Goal: Task Accomplishment & Management: Manage account settings

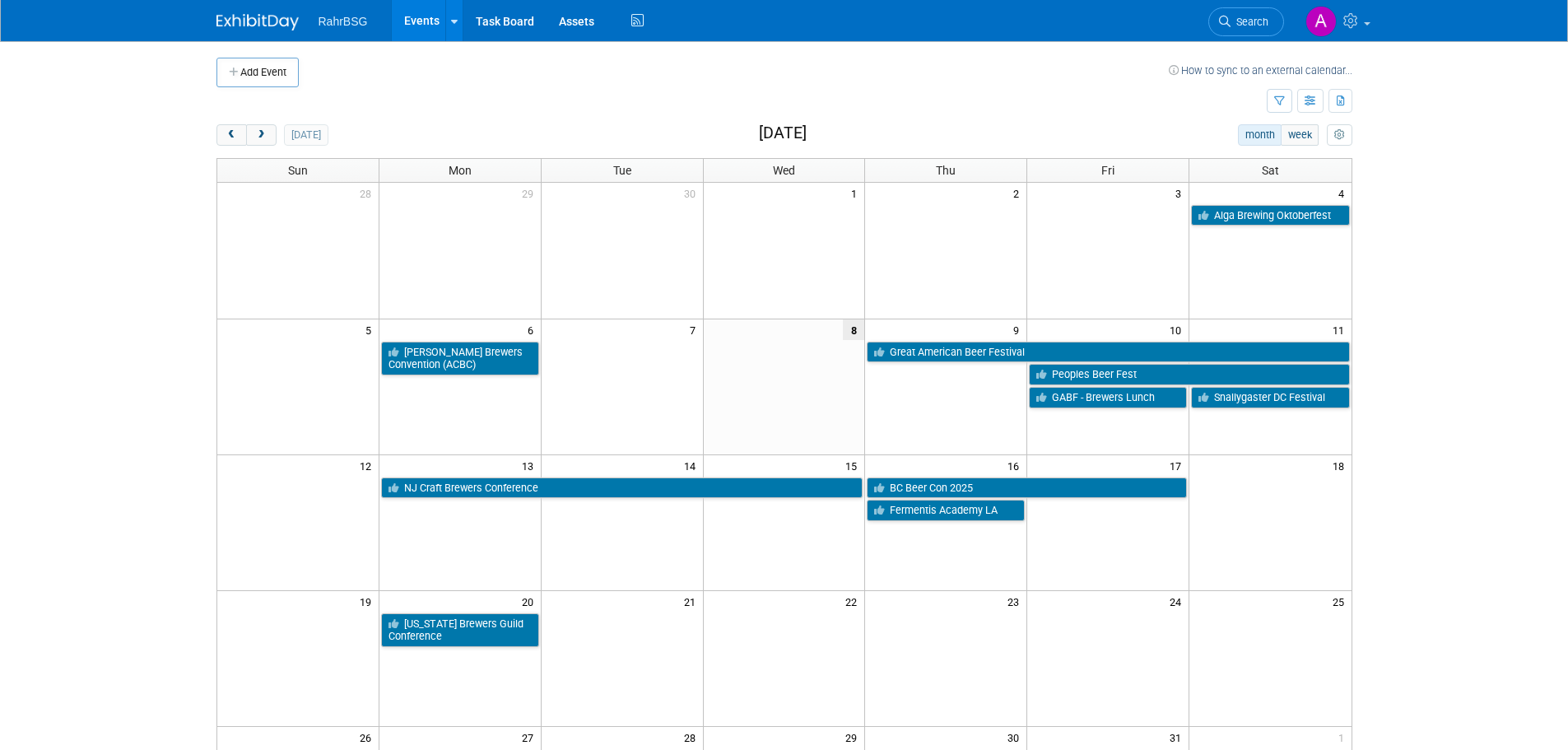
drag, startPoint x: 269, startPoint y: 137, endPoint x: 350, endPoint y: 141, distance: 81.1
click at [269, 137] on button "next" at bounding box center [261, 135] width 30 height 21
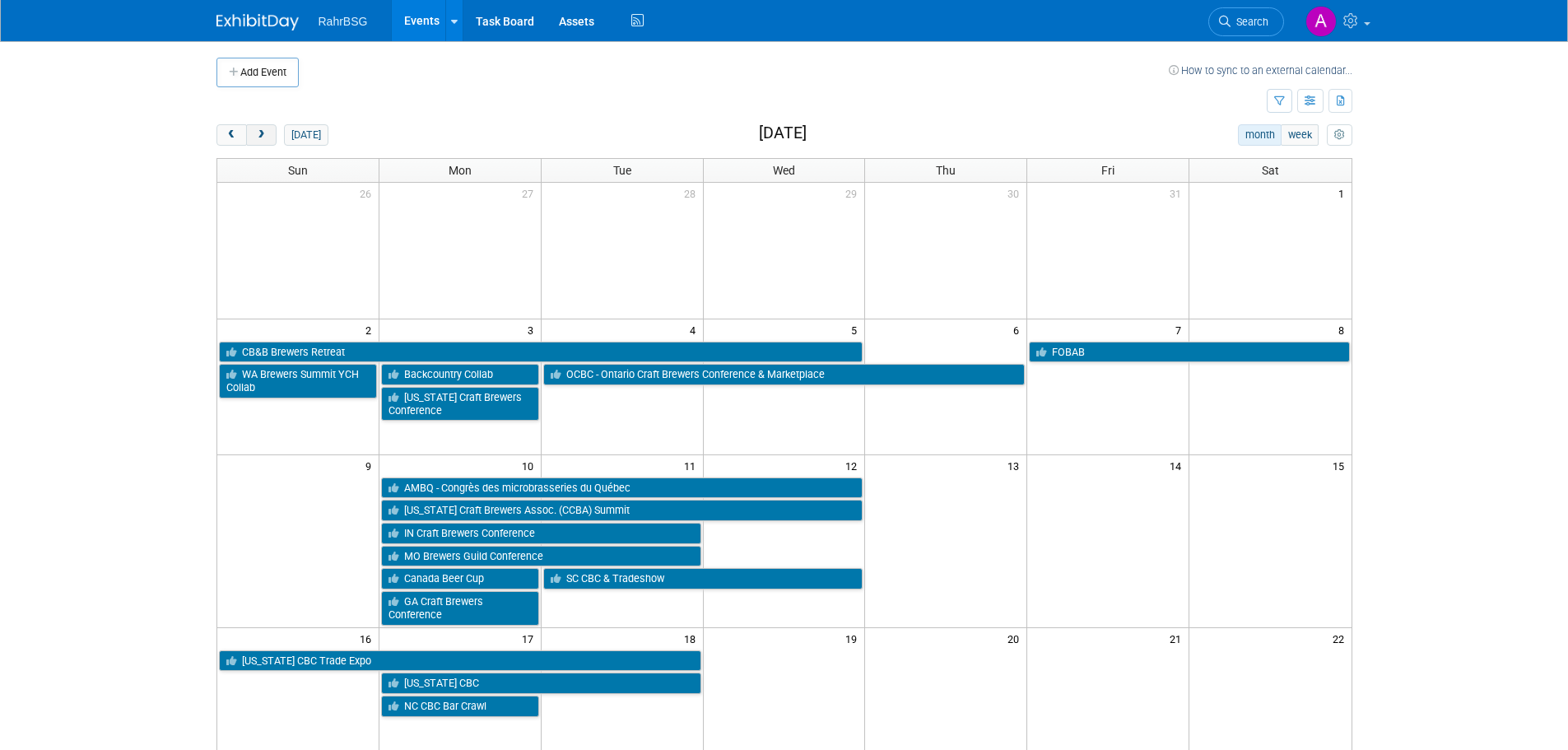
click at [267, 138] on button "next" at bounding box center [261, 135] width 30 height 21
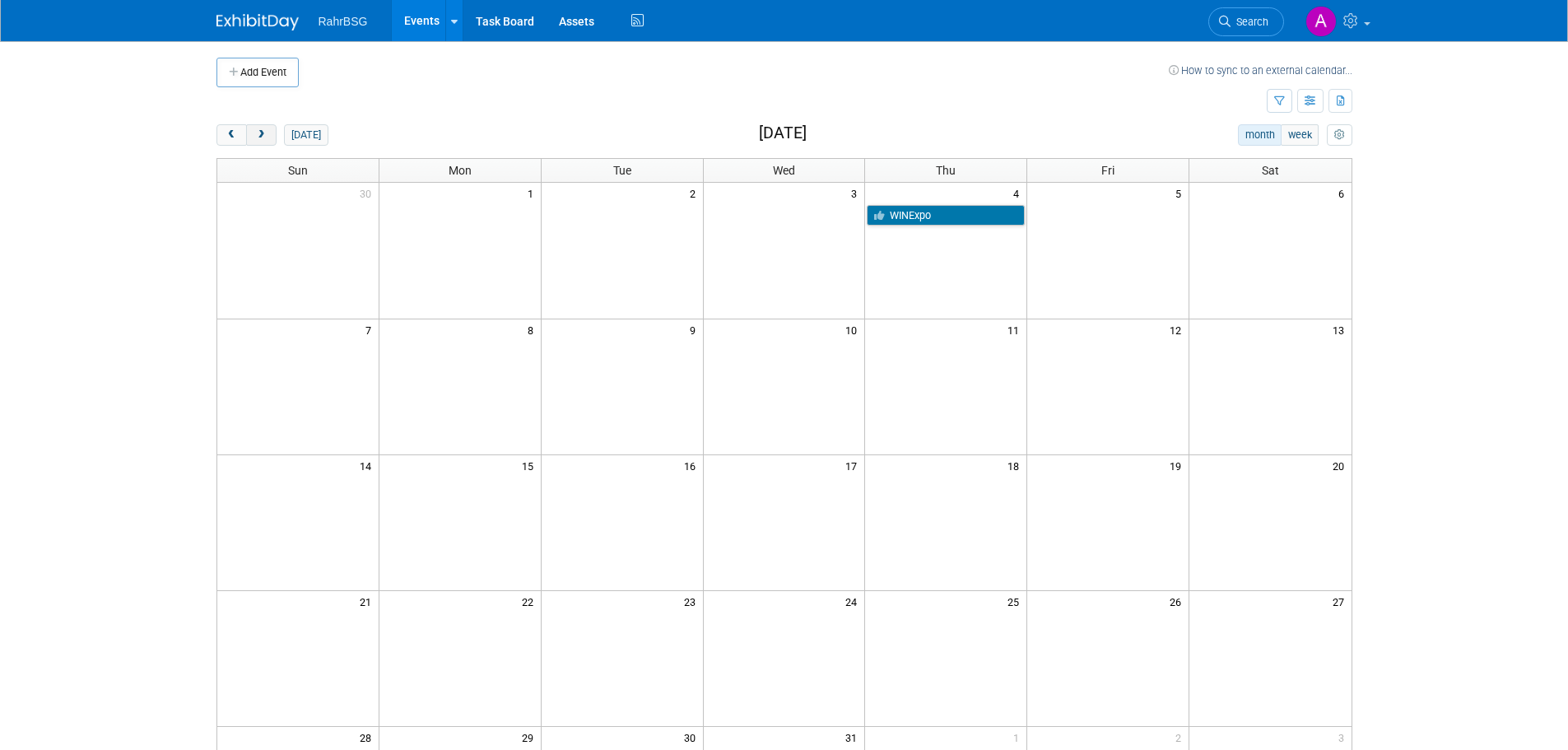
click at [266, 135] on span "next" at bounding box center [261, 135] width 13 height 11
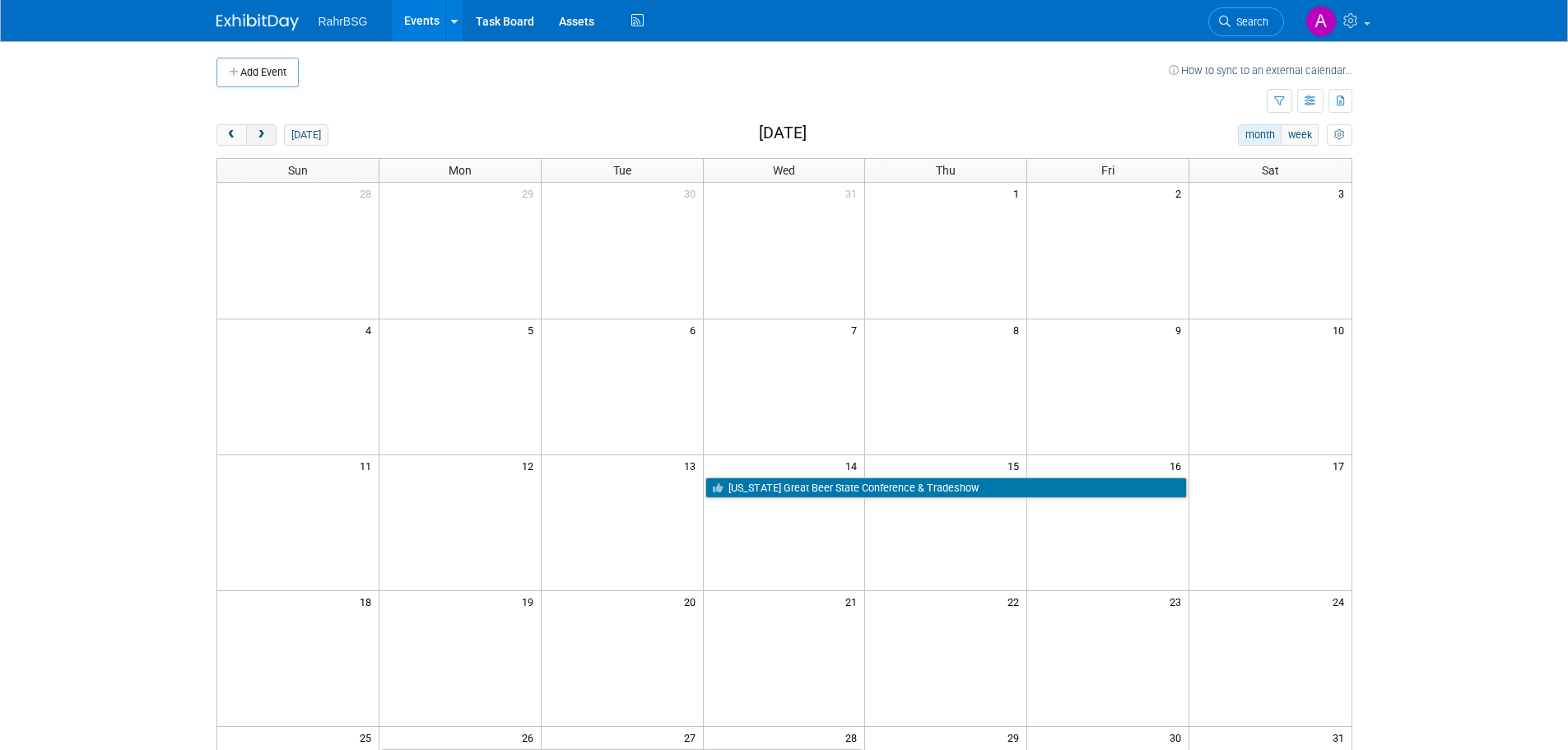
click at [266, 137] on span "next" at bounding box center [261, 135] width 13 height 11
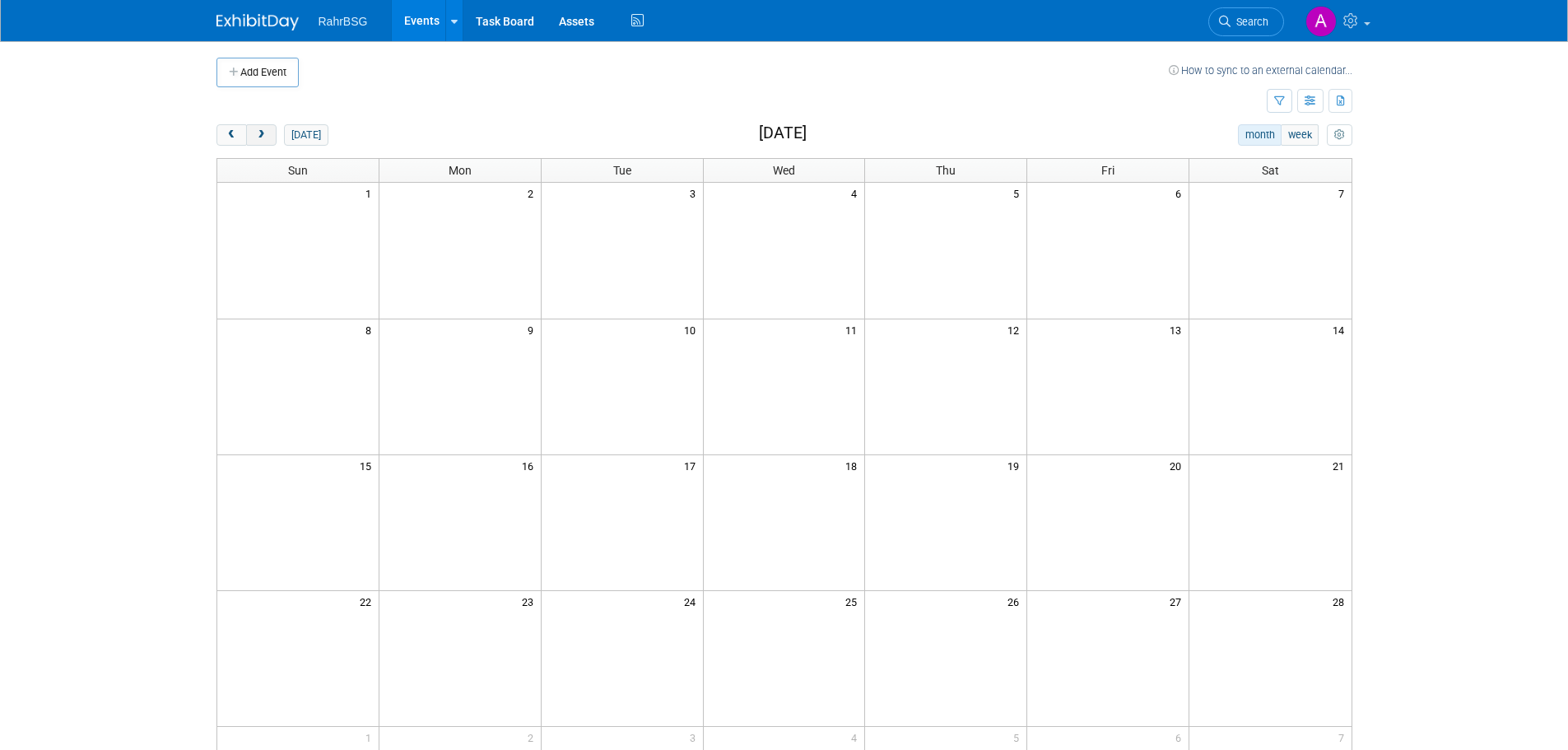
click at [265, 138] on span "next" at bounding box center [261, 135] width 13 height 11
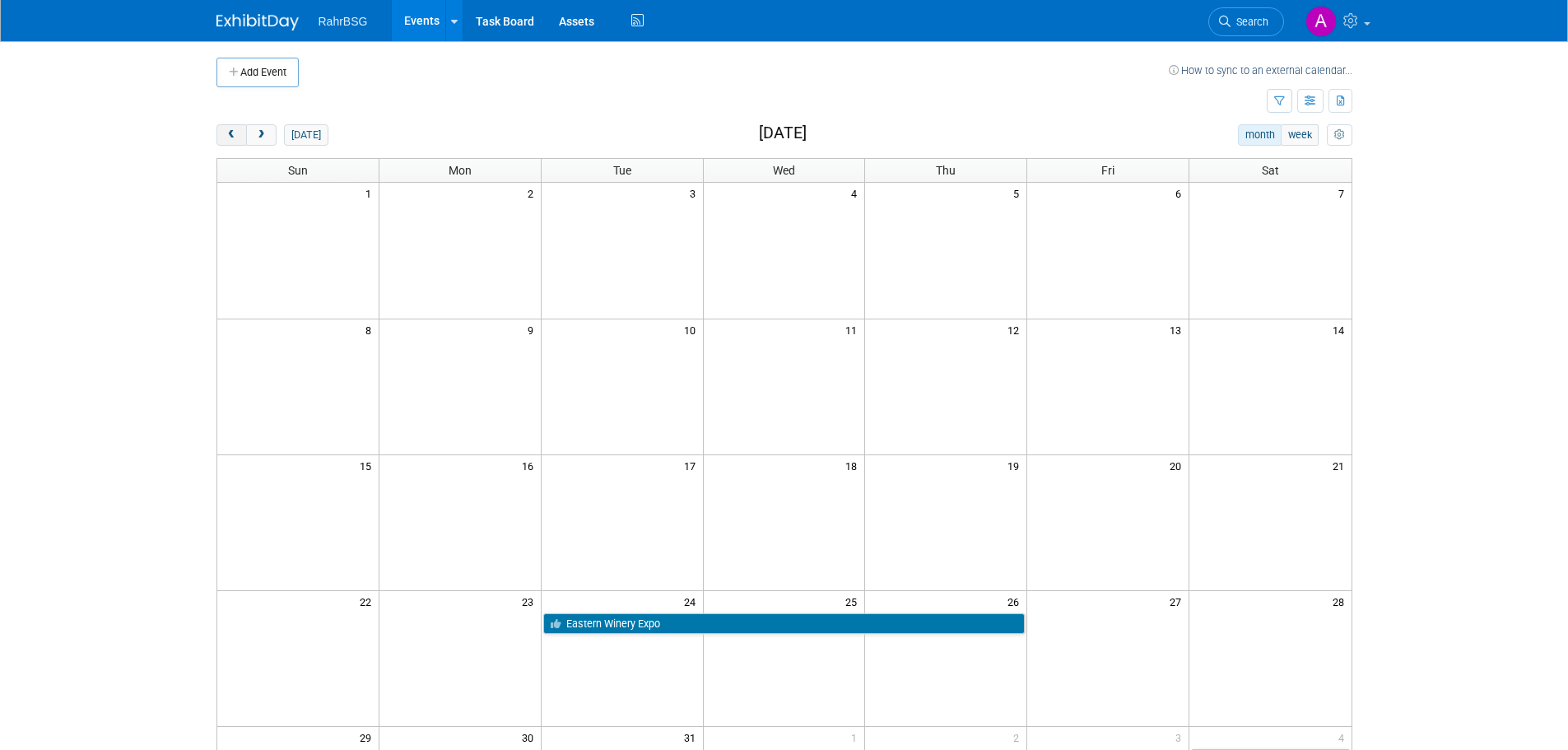
click at [234, 138] on span "prev" at bounding box center [231, 135] width 13 height 11
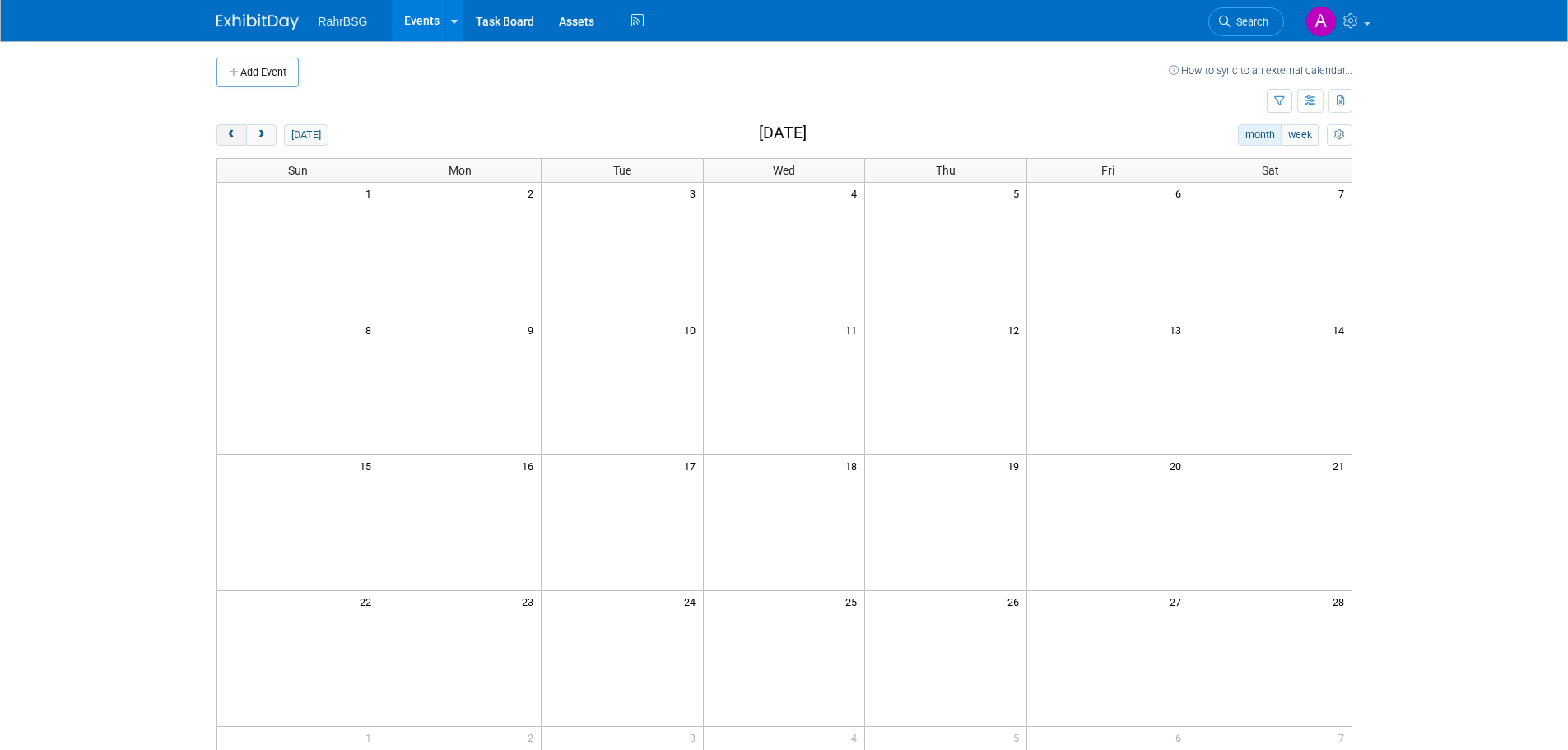
click at [234, 138] on span "prev" at bounding box center [231, 135] width 13 height 11
click at [270, 135] on button "next" at bounding box center [261, 135] width 30 height 21
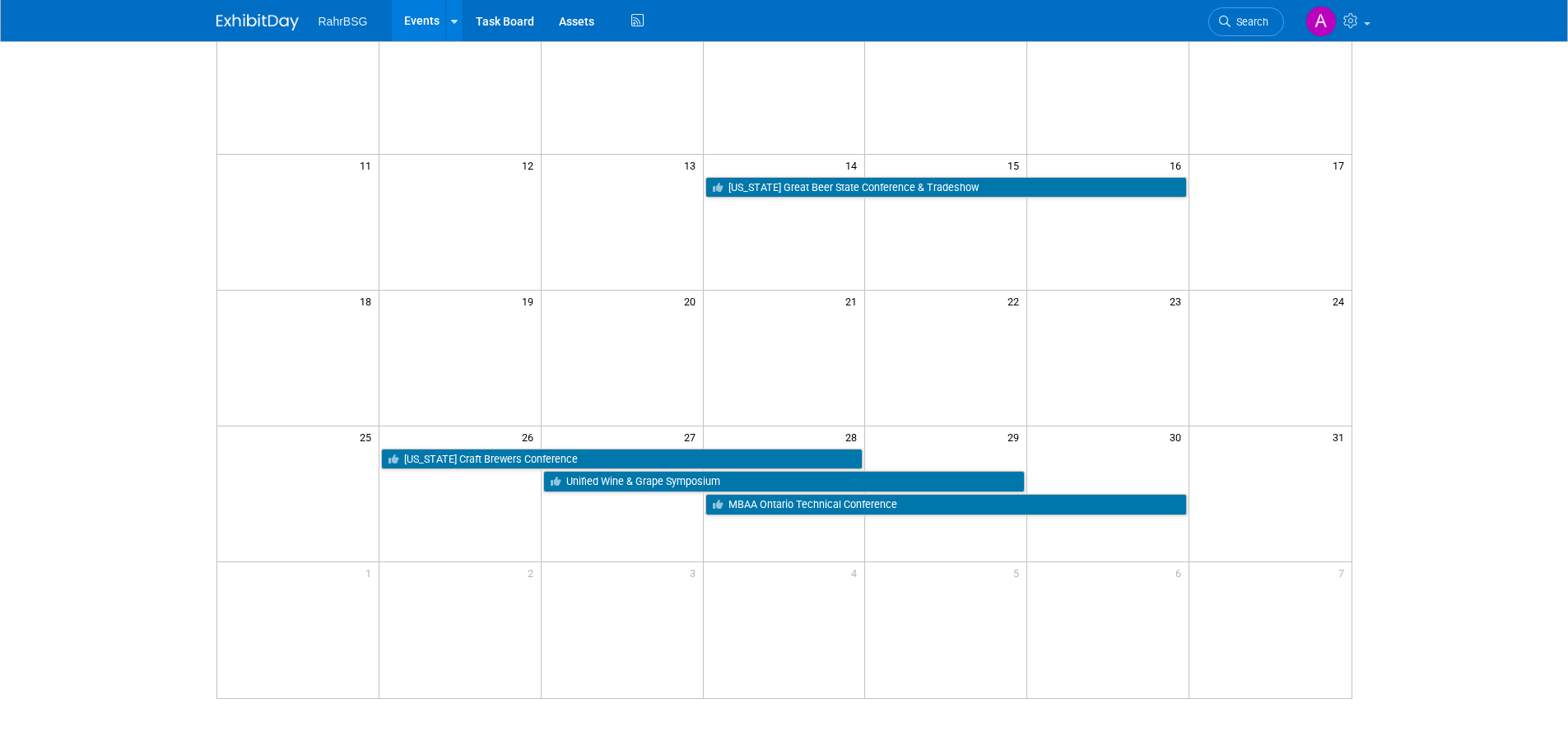
scroll to position [329, 0]
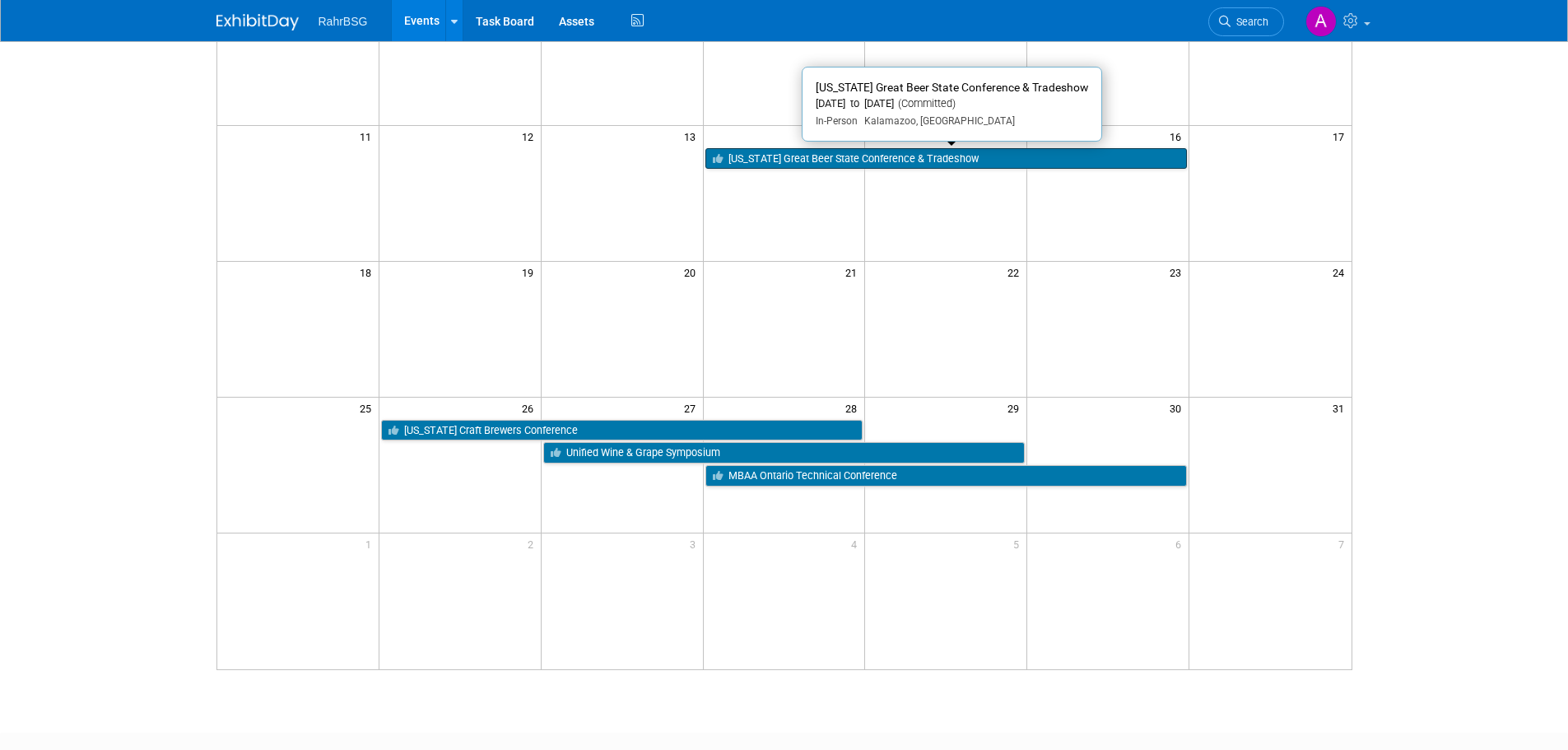
click at [911, 154] on link "[US_STATE] Great Beer State Conference & Tradeshow" at bounding box center [946, 159] width 482 height 21
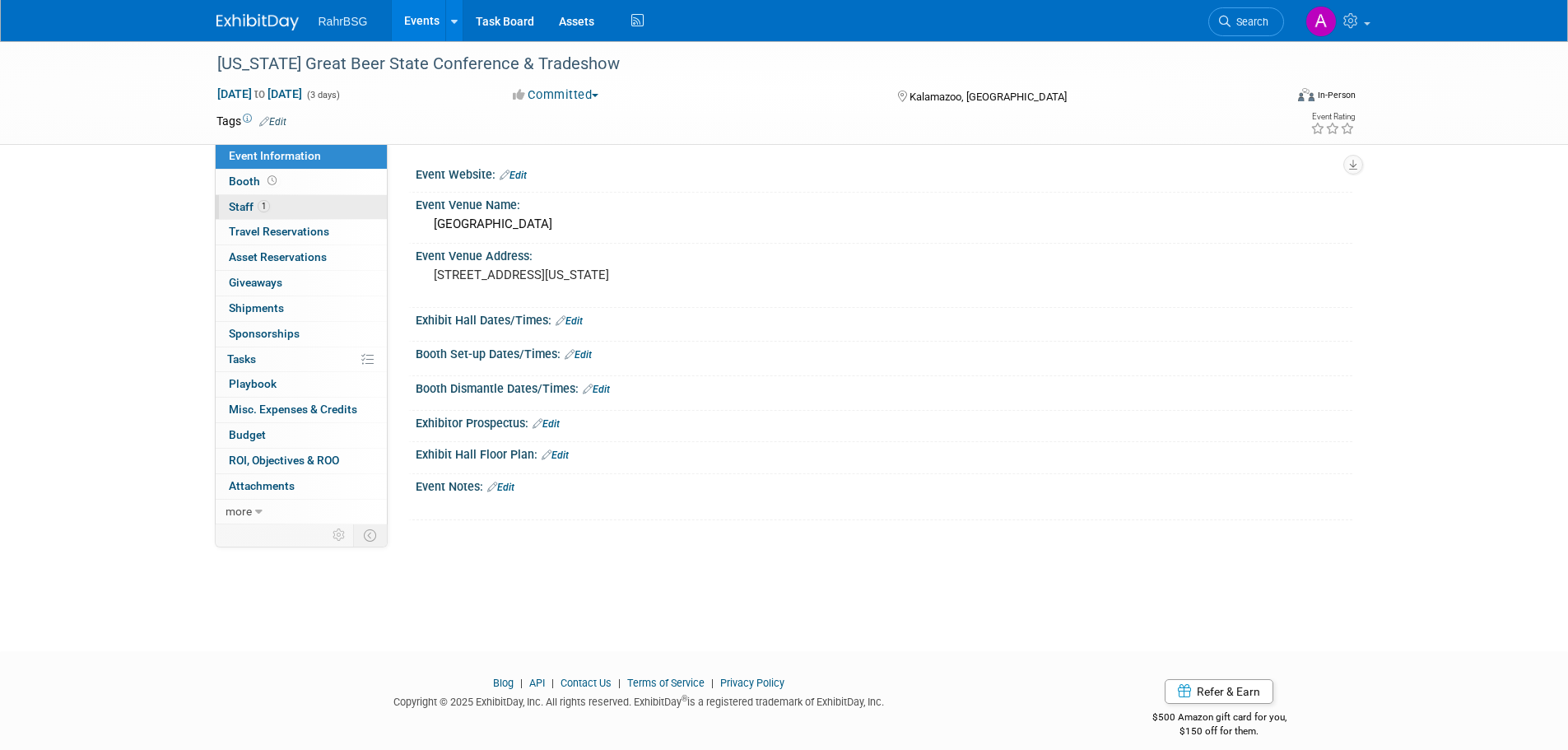
click at [239, 196] on link "1 Staff 1" at bounding box center [301, 207] width 171 height 24
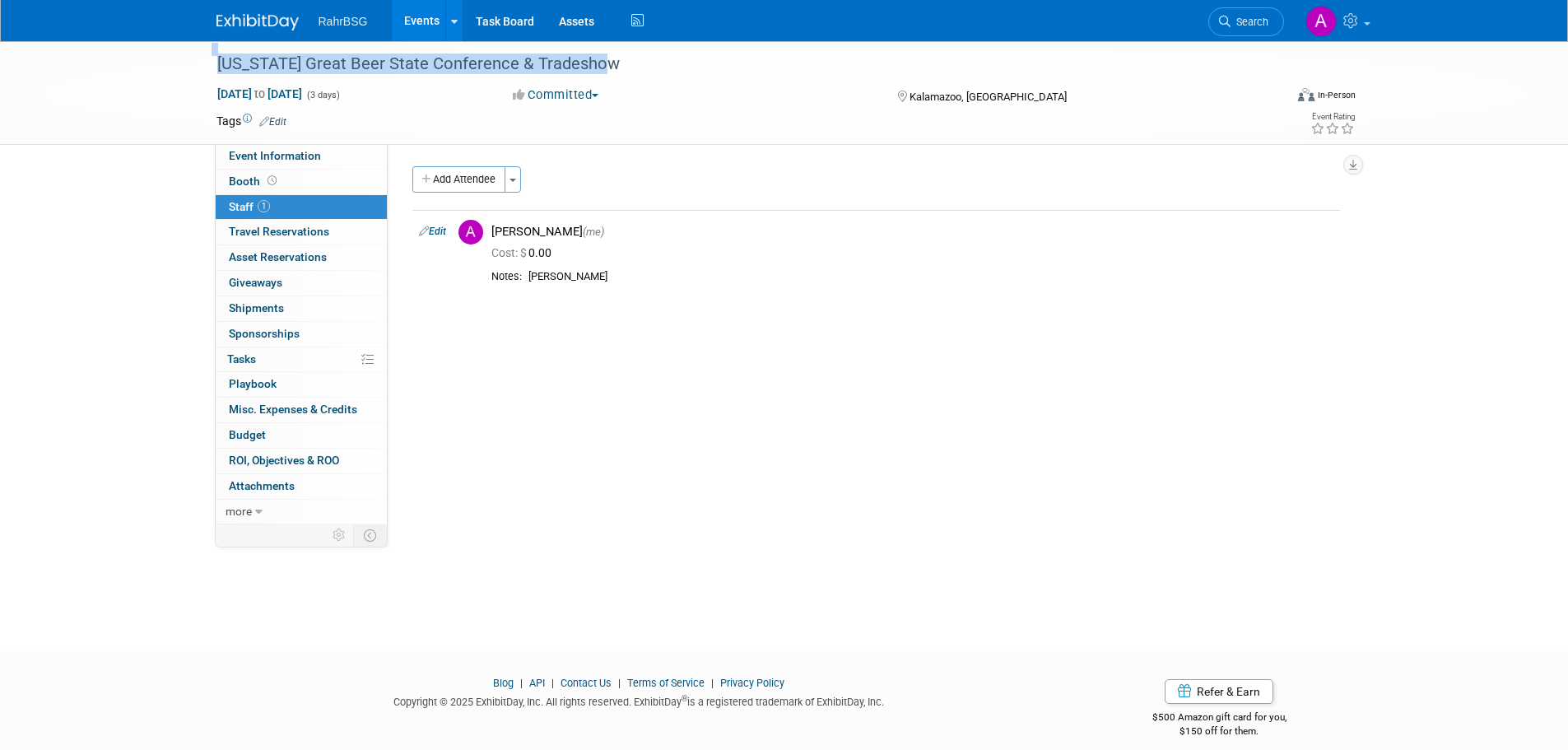
drag, startPoint x: 653, startPoint y: 60, endPoint x: 200, endPoint y: 74, distance: 453.2
click at [200, 74] on div "Michigan Great Beer State Conference & Tradeshow Jan 14, 2026 to Jan 16, 2026 (…" at bounding box center [784, 93] width 1568 height 103
copy div "[US_STATE] Great Beer State Conference & Tradeshow"
click at [1029, 511] on div "Event Website: Edit Event Venue Name: Radisson Plaza Kalamazoo Event Venue Addr…" at bounding box center [869, 335] width 965 height 380
click at [253, 24] on img at bounding box center [258, 21] width 82 height 17
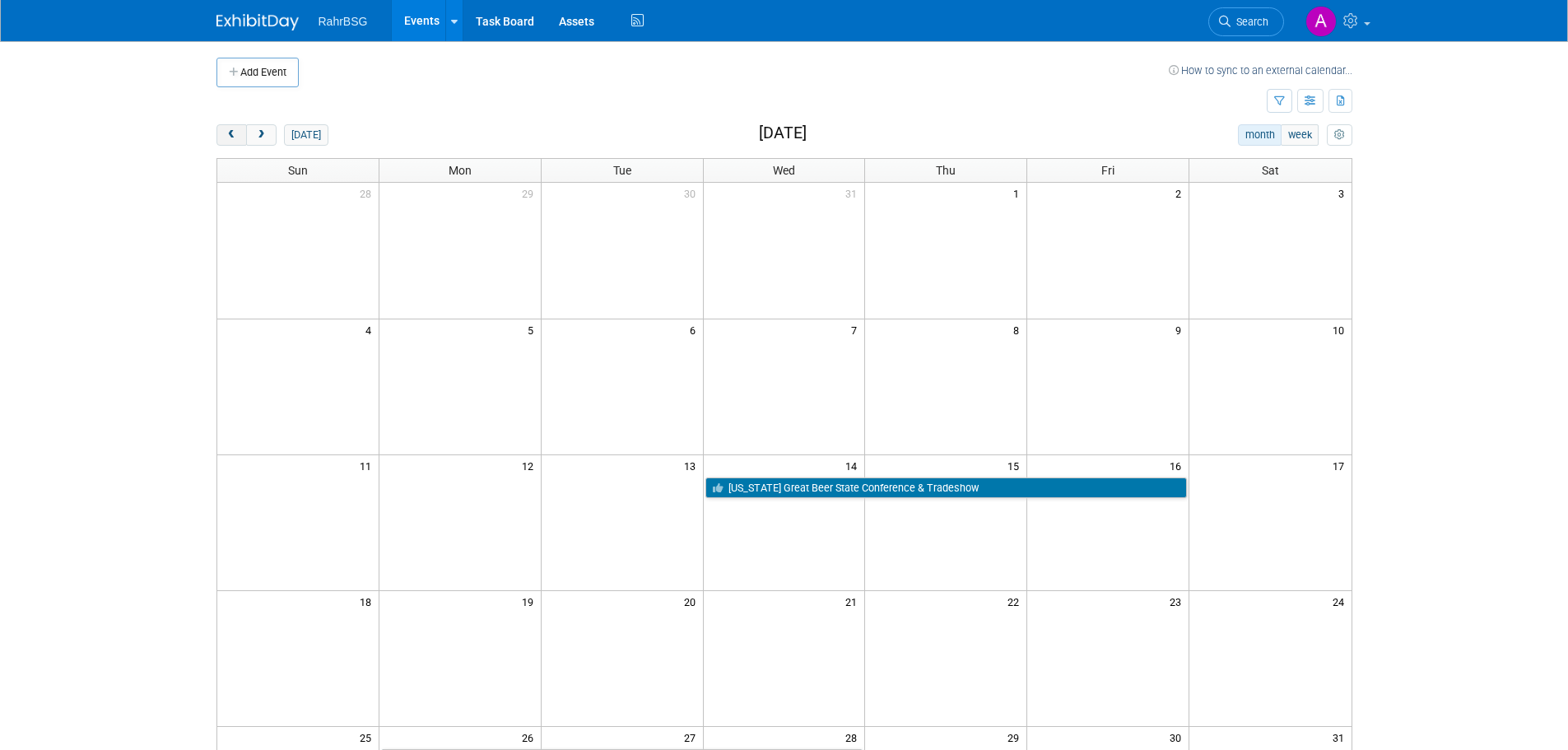
click at [232, 136] on span "prev" at bounding box center [231, 135] width 13 height 11
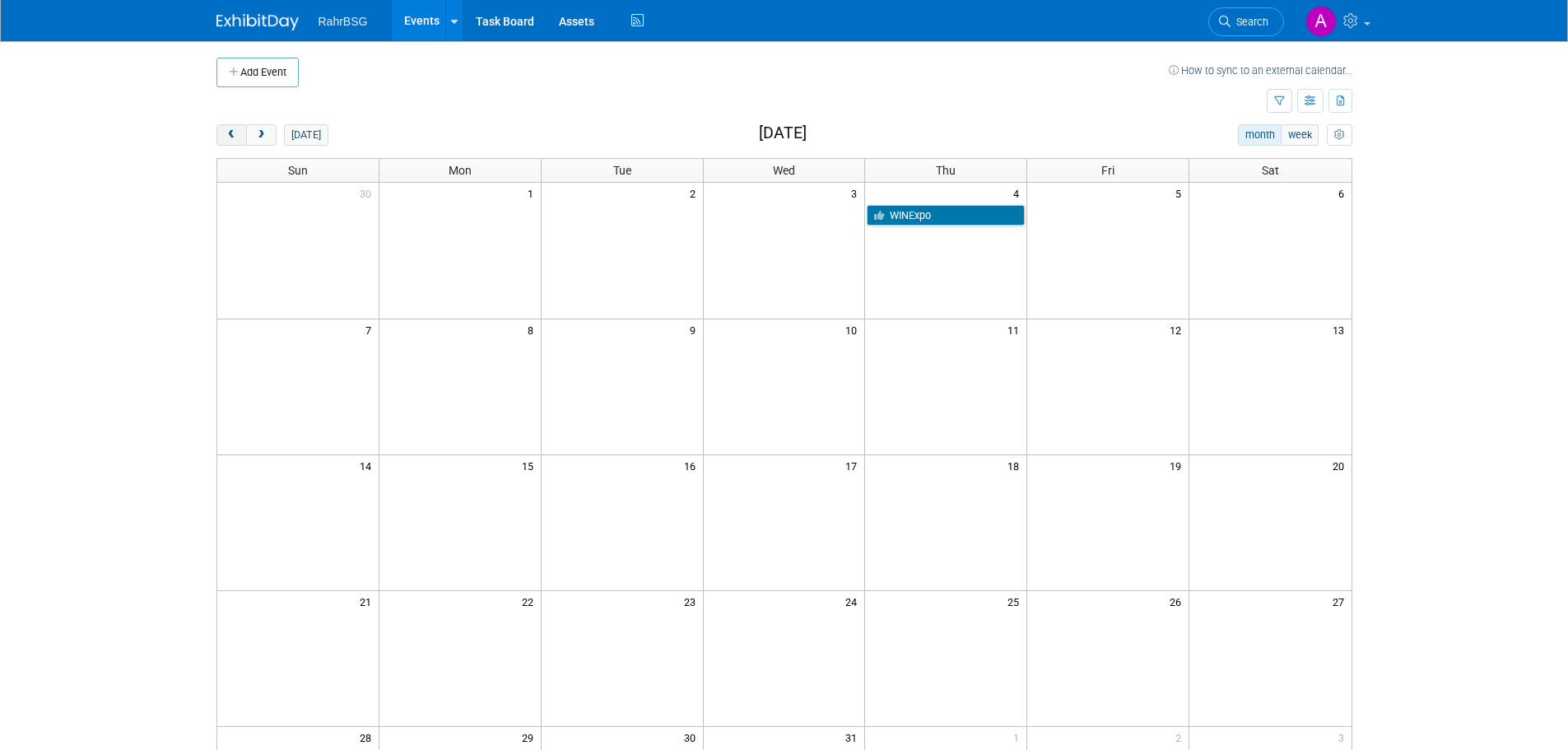
click at [232, 136] on span "prev" at bounding box center [231, 135] width 13 height 11
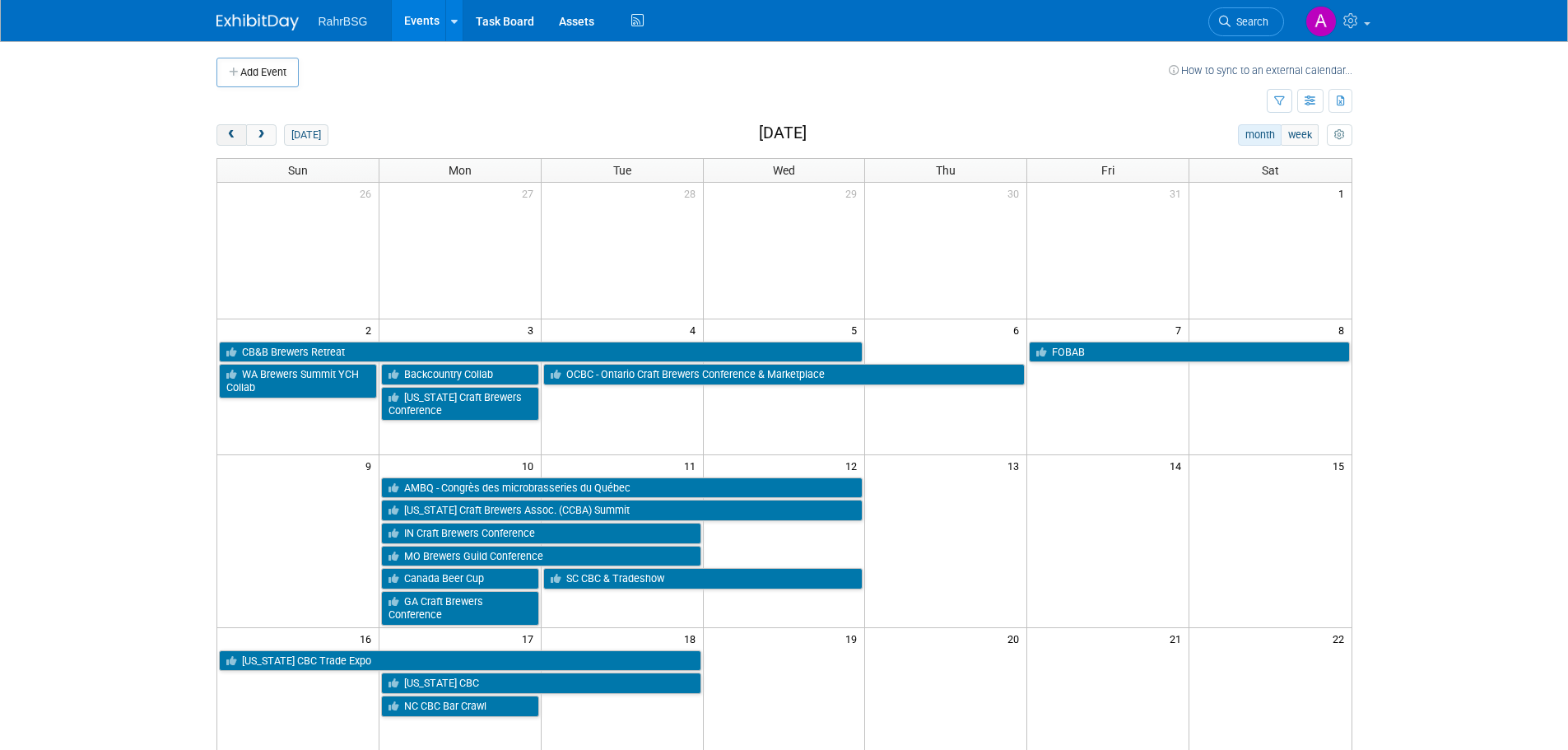
click at [232, 136] on span "prev" at bounding box center [231, 135] width 13 height 11
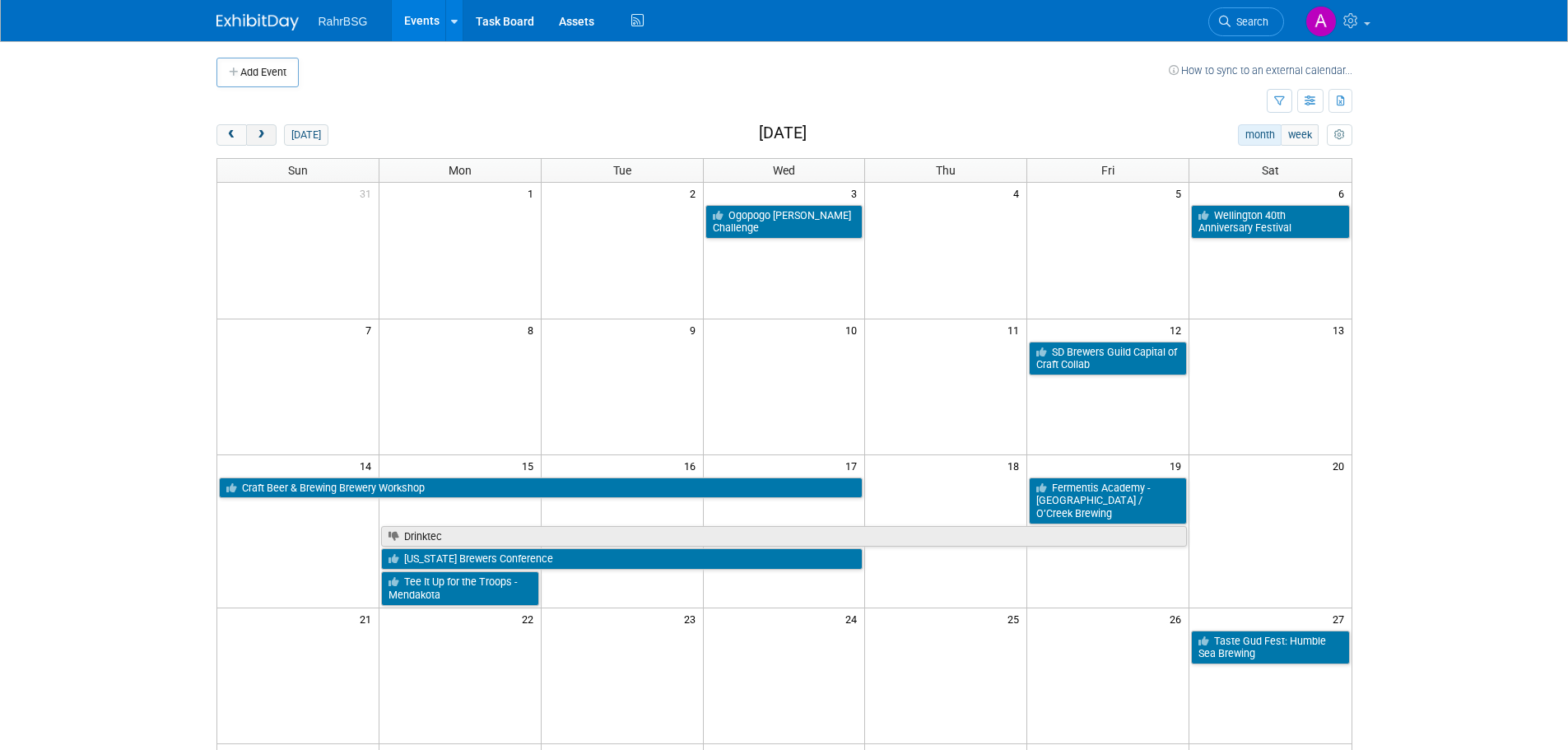
click at [265, 137] on span "next" at bounding box center [261, 135] width 13 height 11
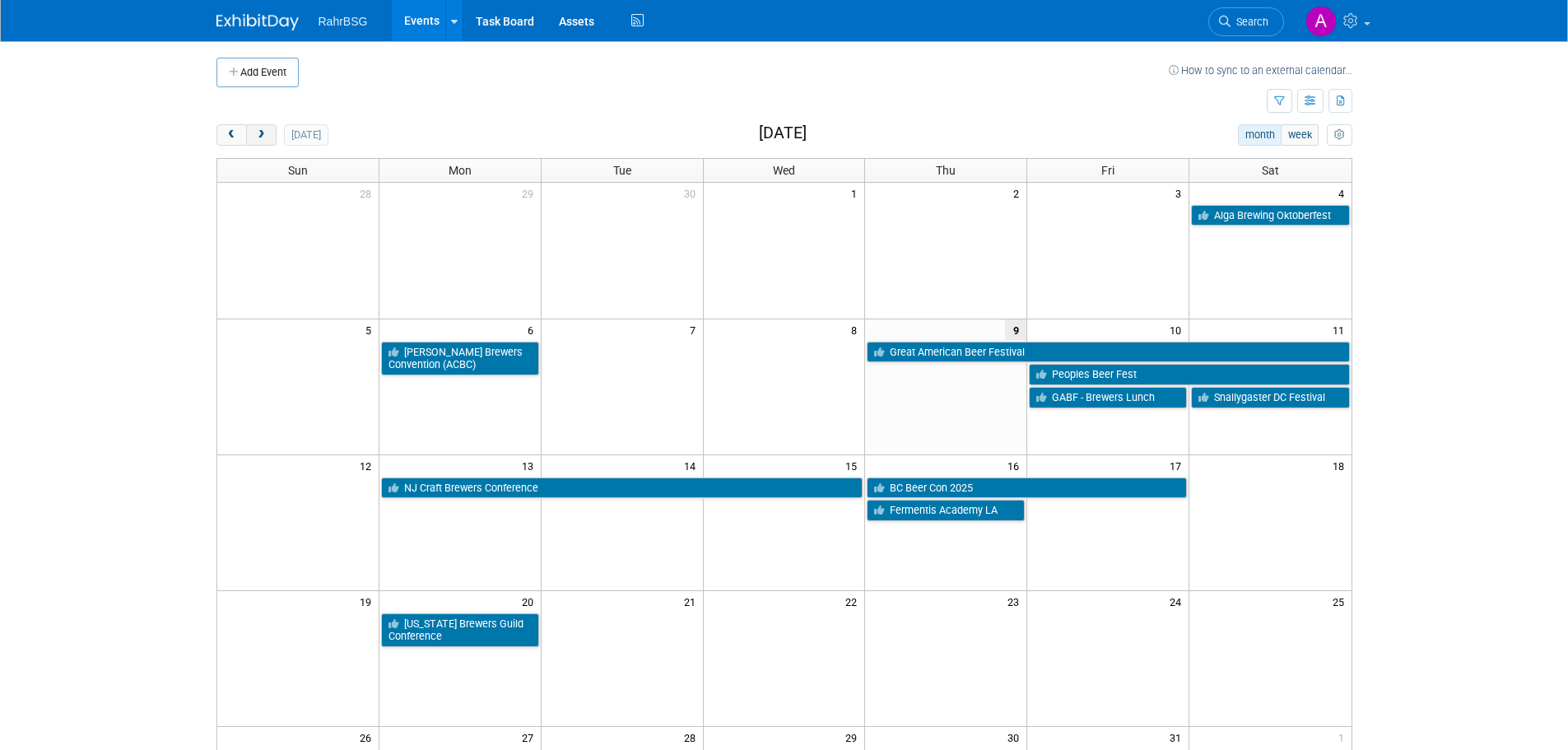
click at [261, 143] on button "next" at bounding box center [261, 135] width 30 height 21
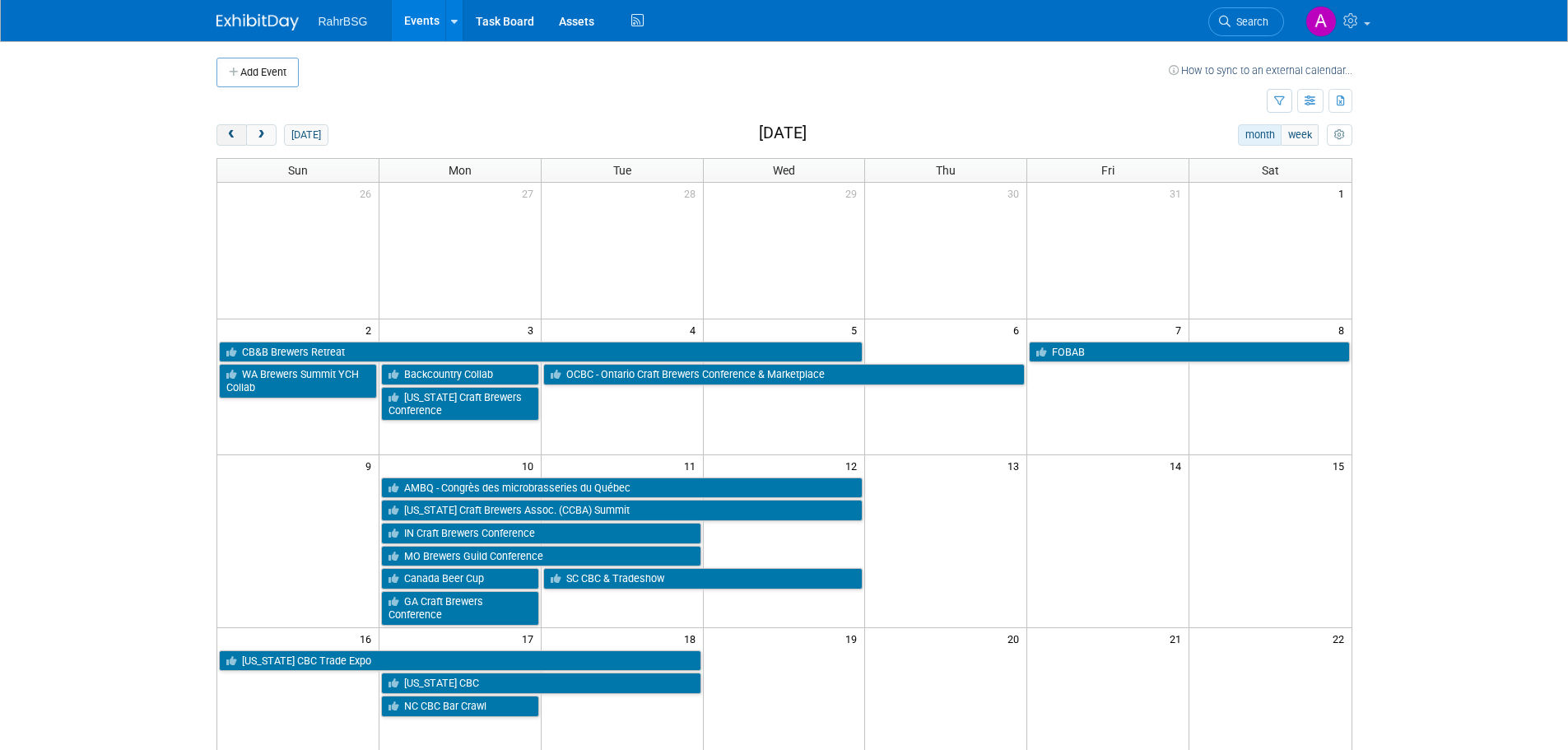
click at [231, 138] on span "prev" at bounding box center [231, 135] width 13 height 11
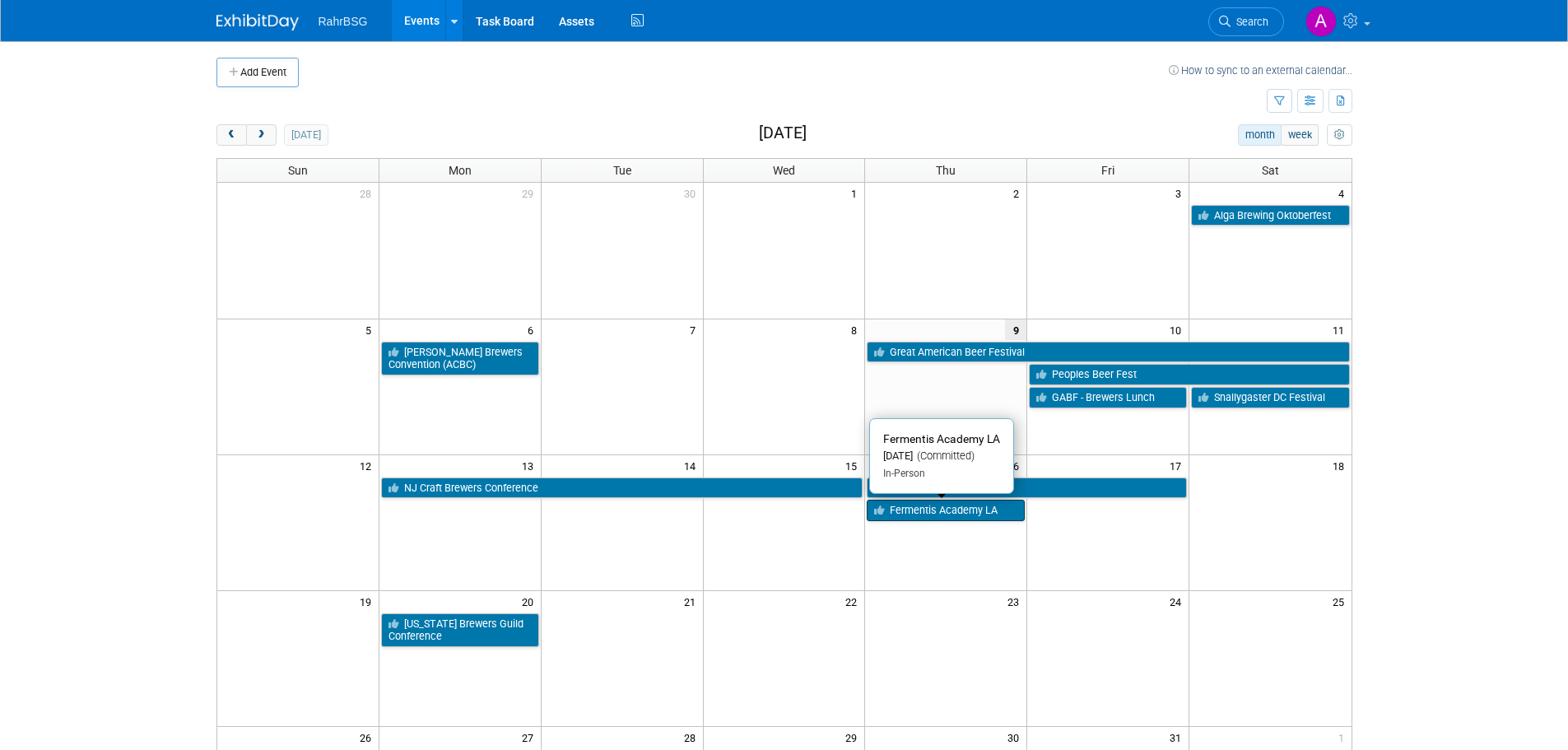
click at [988, 506] on link "Fermentis Academy LA" at bounding box center [945, 510] width 158 height 21
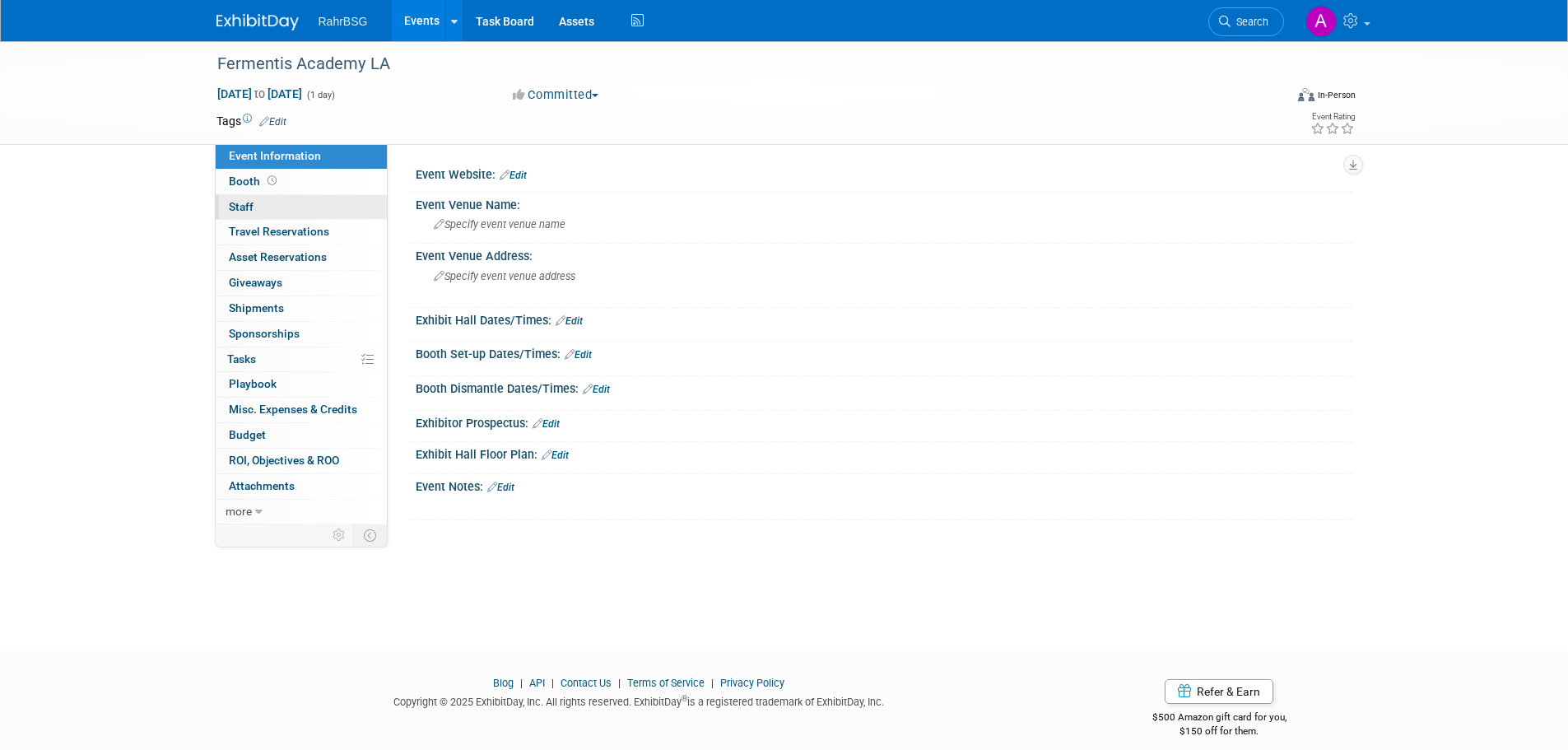
click at [311, 208] on link "0 Staff 0" at bounding box center [301, 207] width 171 height 24
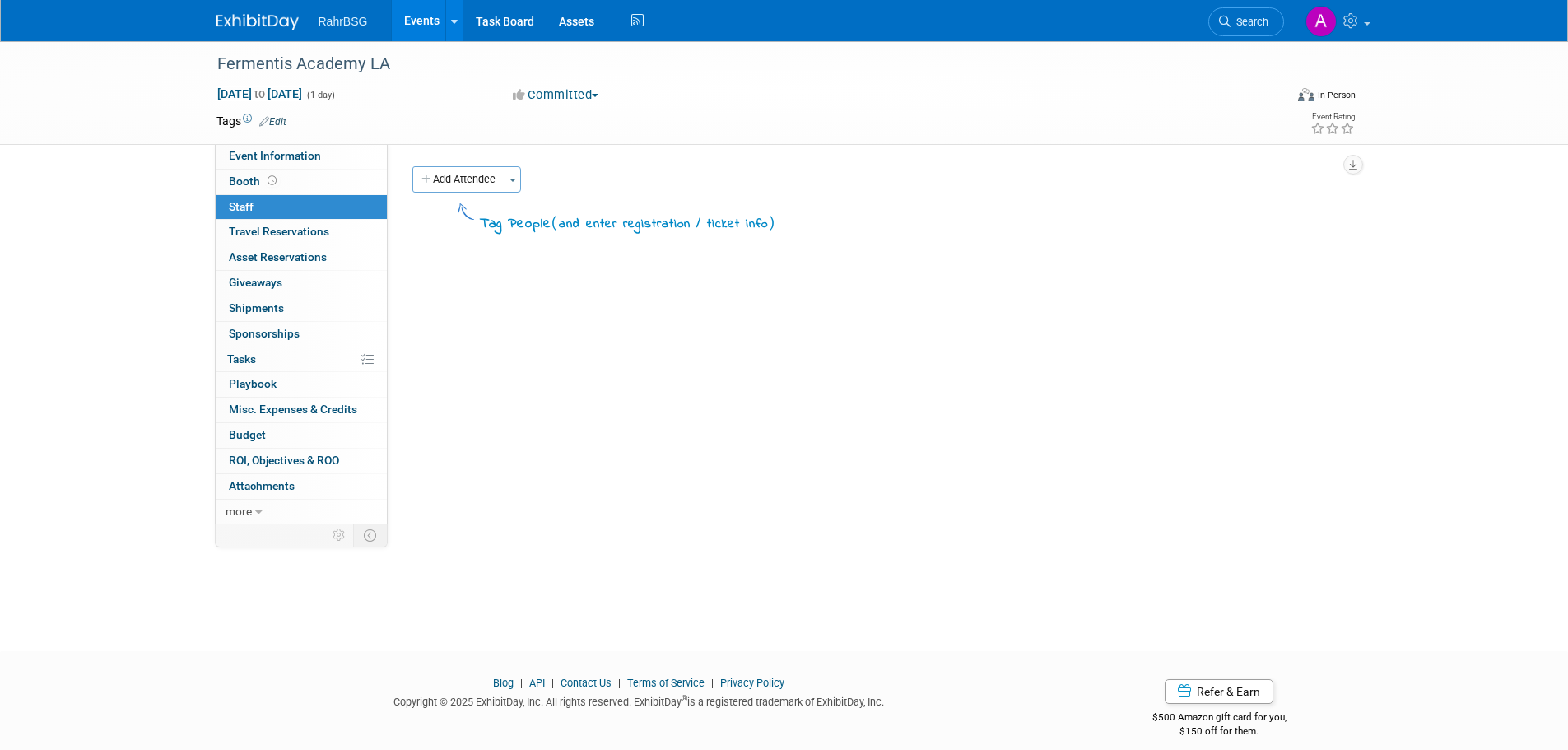
click at [452, 178] on button "Add Attendee" at bounding box center [459, 178] width 93 height 26
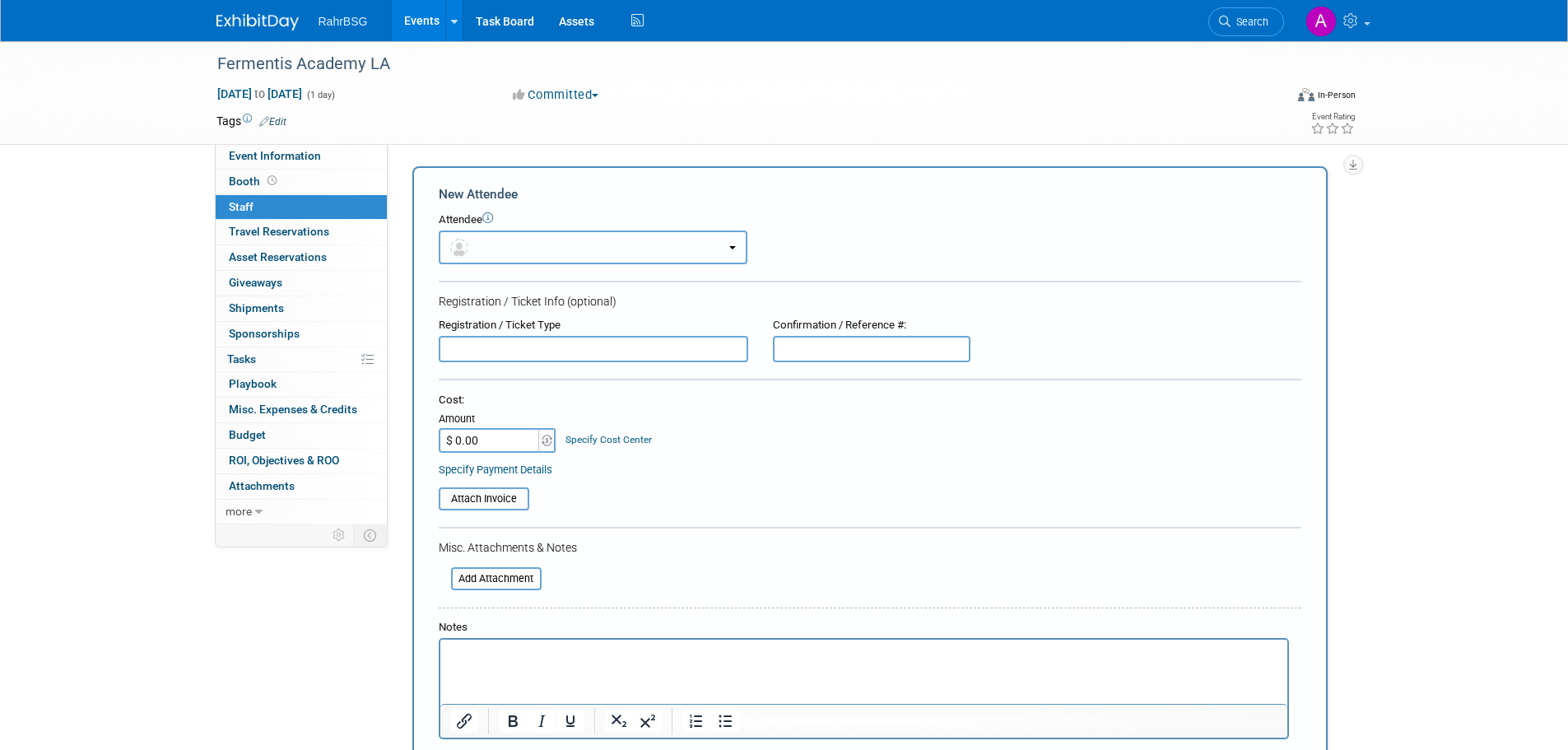
click at [525, 251] on button "button" at bounding box center [593, 247] width 308 height 34
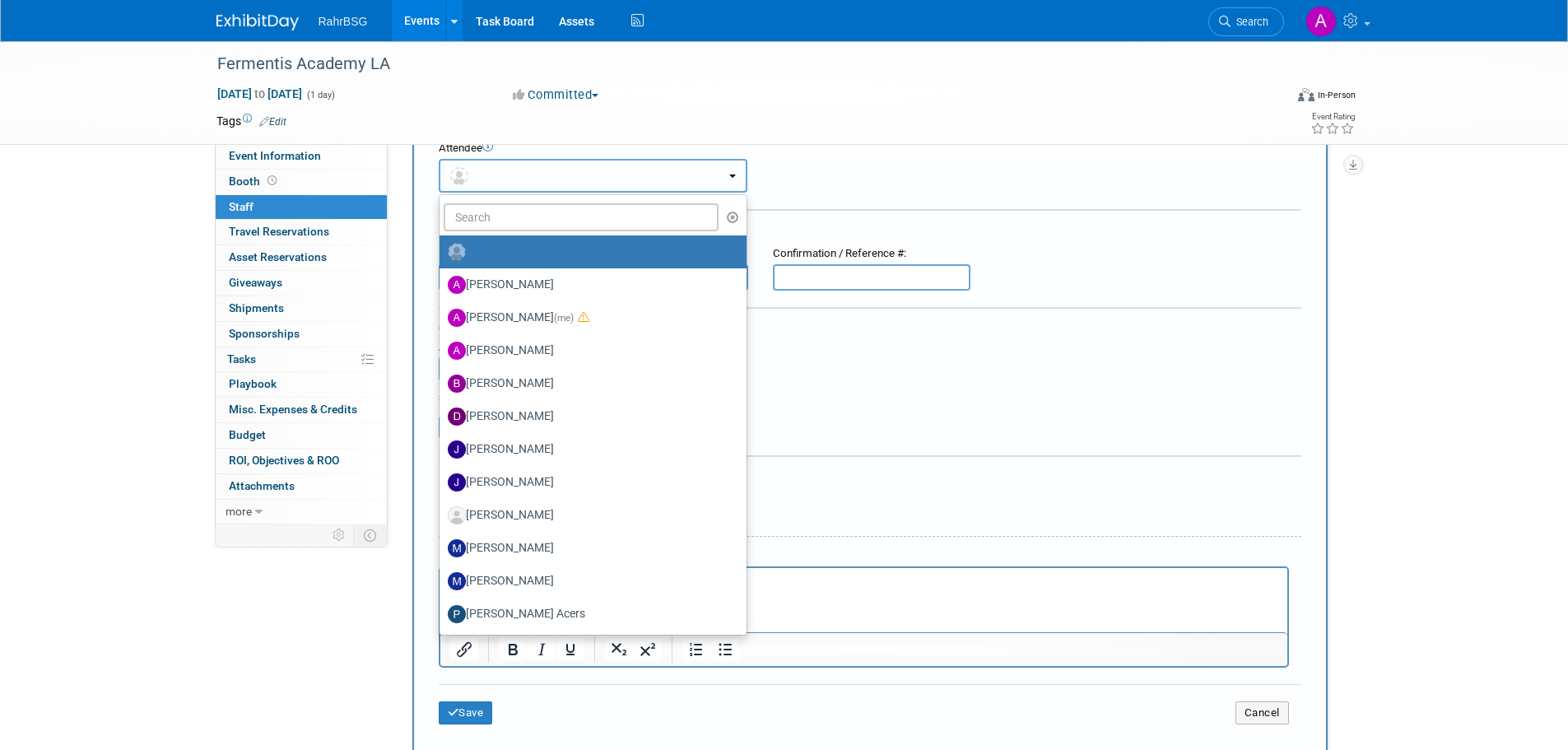
scroll to position [165, 0]
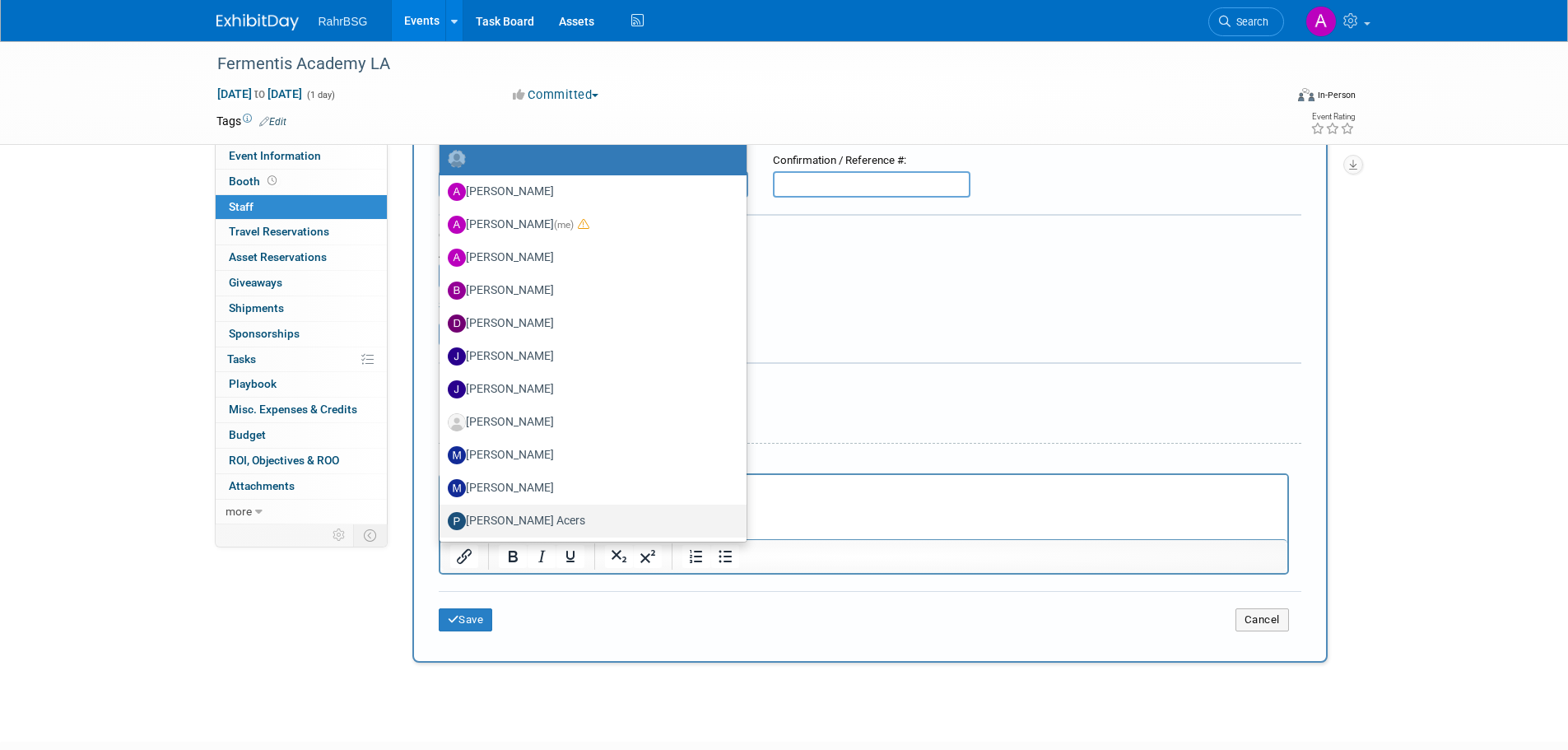
drag, startPoint x: 547, startPoint y: 522, endPoint x: 107, endPoint y: 20, distance: 667.5
click at [547, 522] on label "Paige McWey Acers" at bounding box center [588, 521] width 282 height 26
click at [442, 522] on input "Paige McWey Acers" at bounding box center [436, 518] width 11 height 11
select select "9c4fffba-8234-492f-b4f6-86d7de4baaf7"
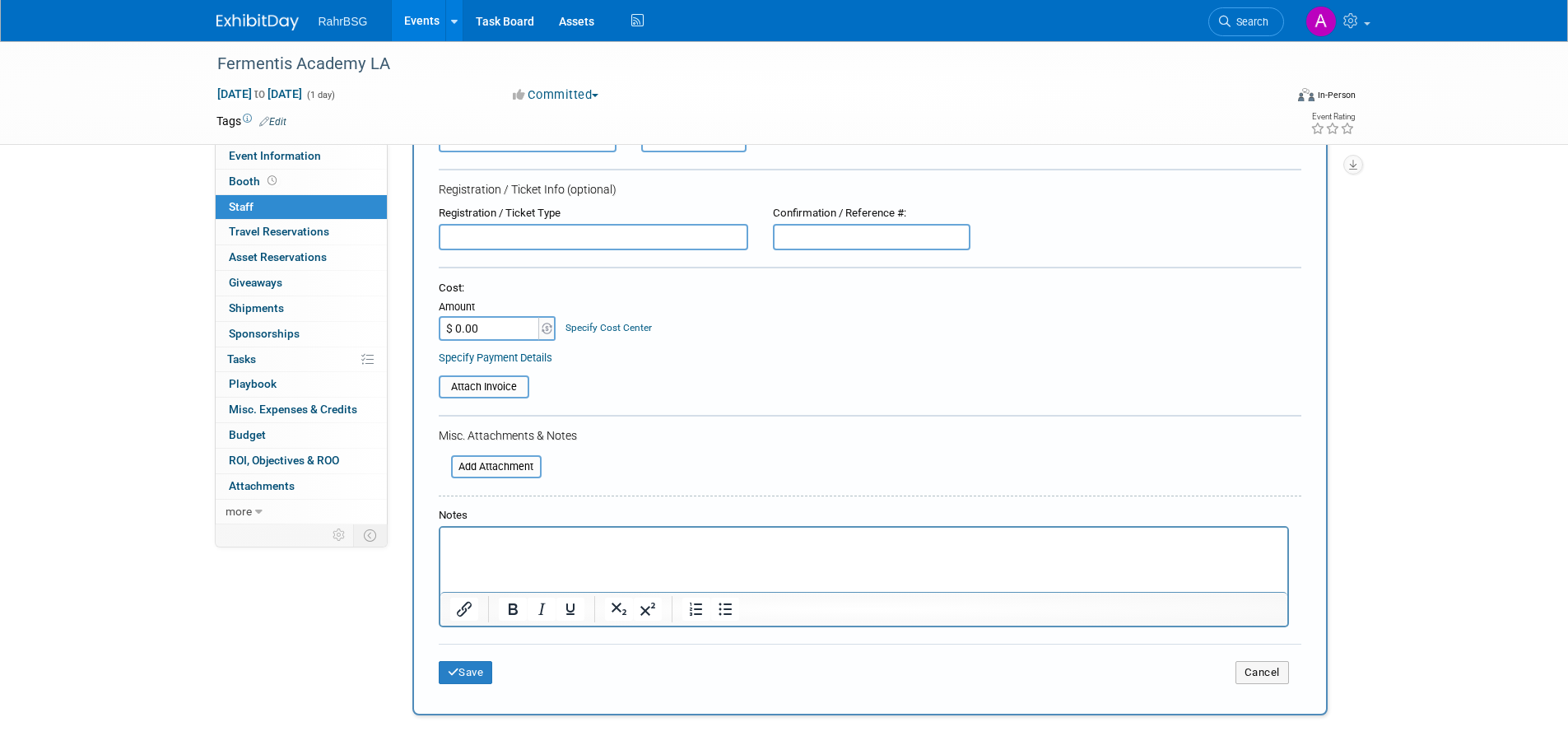
click at [510, 550] on html at bounding box center [864, 539] width 847 height 23
click at [481, 666] on button "Save" at bounding box center [466, 672] width 55 height 23
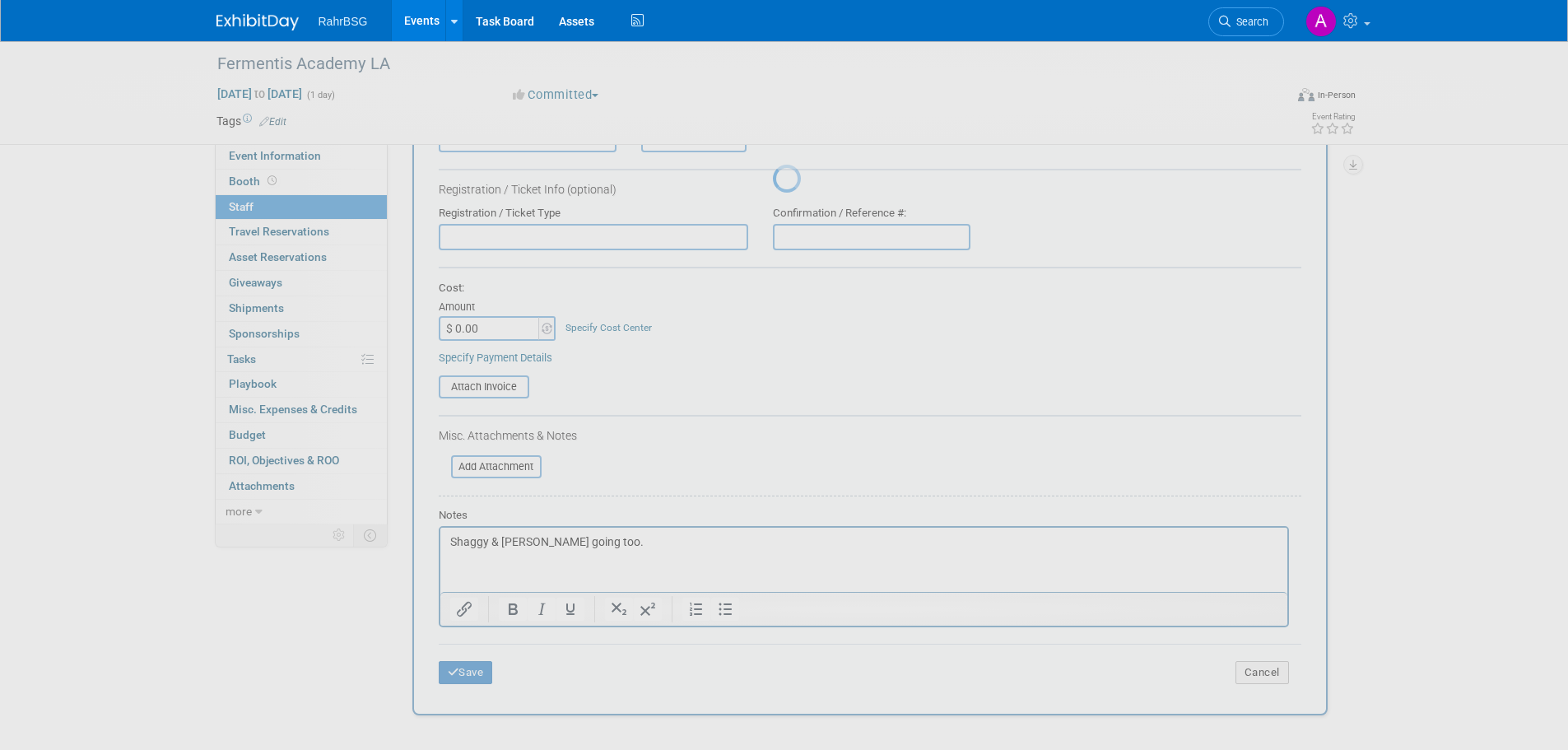
scroll to position [17, 0]
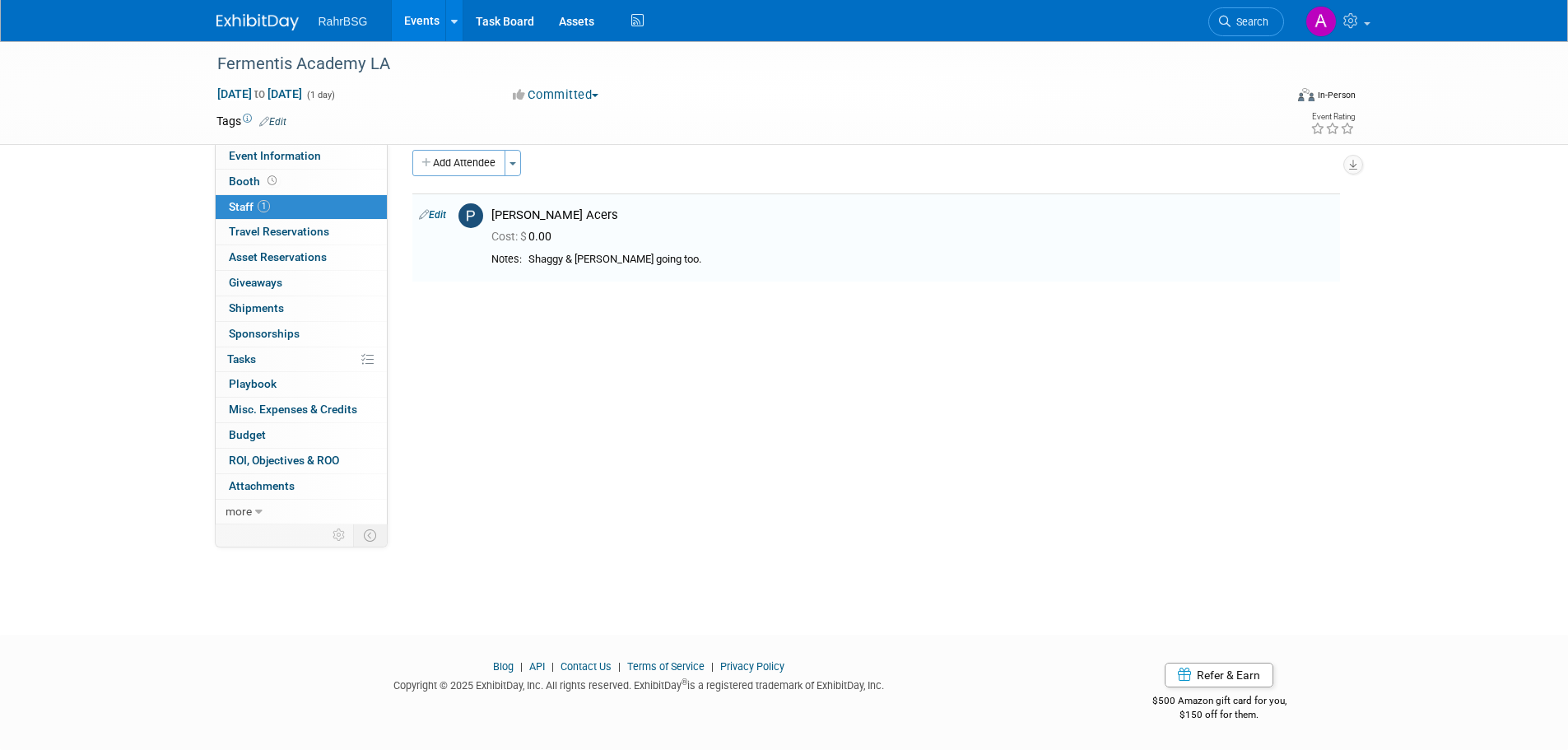
click at [256, 13] on link at bounding box center [267, 14] width 102 height 13
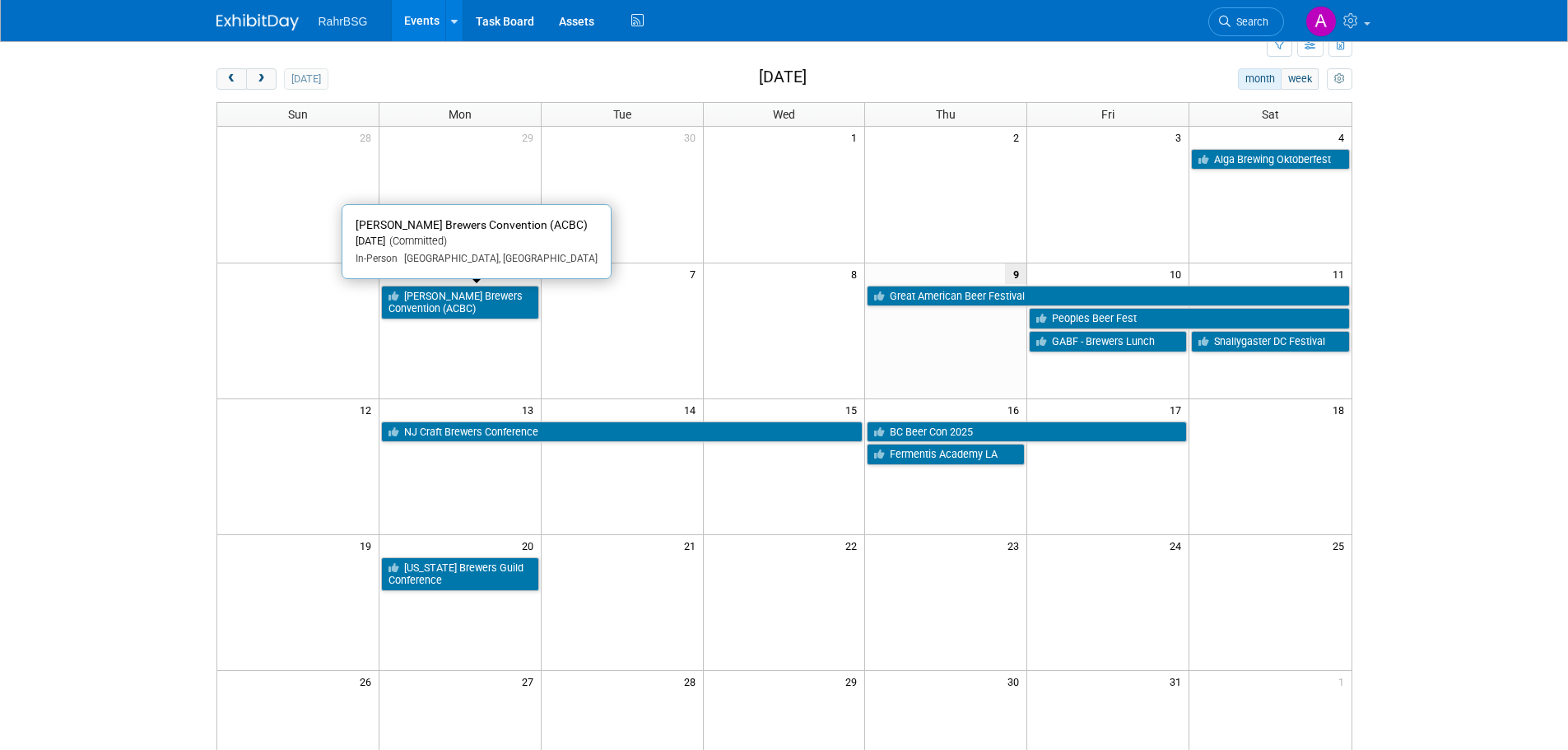
scroll to position [82, 0]
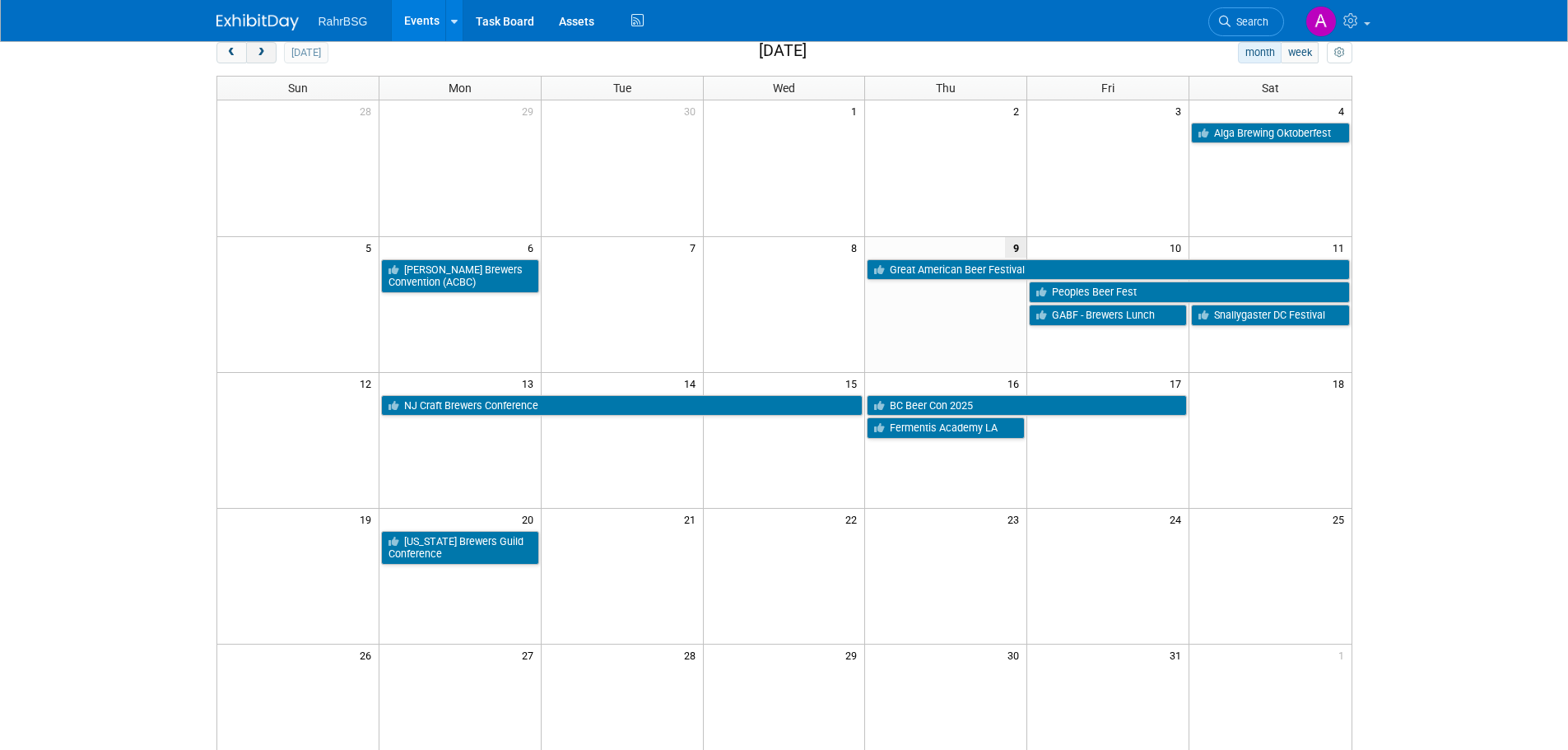
click at [258, 54] on span "next" at bounding box center [261, 53] width 13 height 11
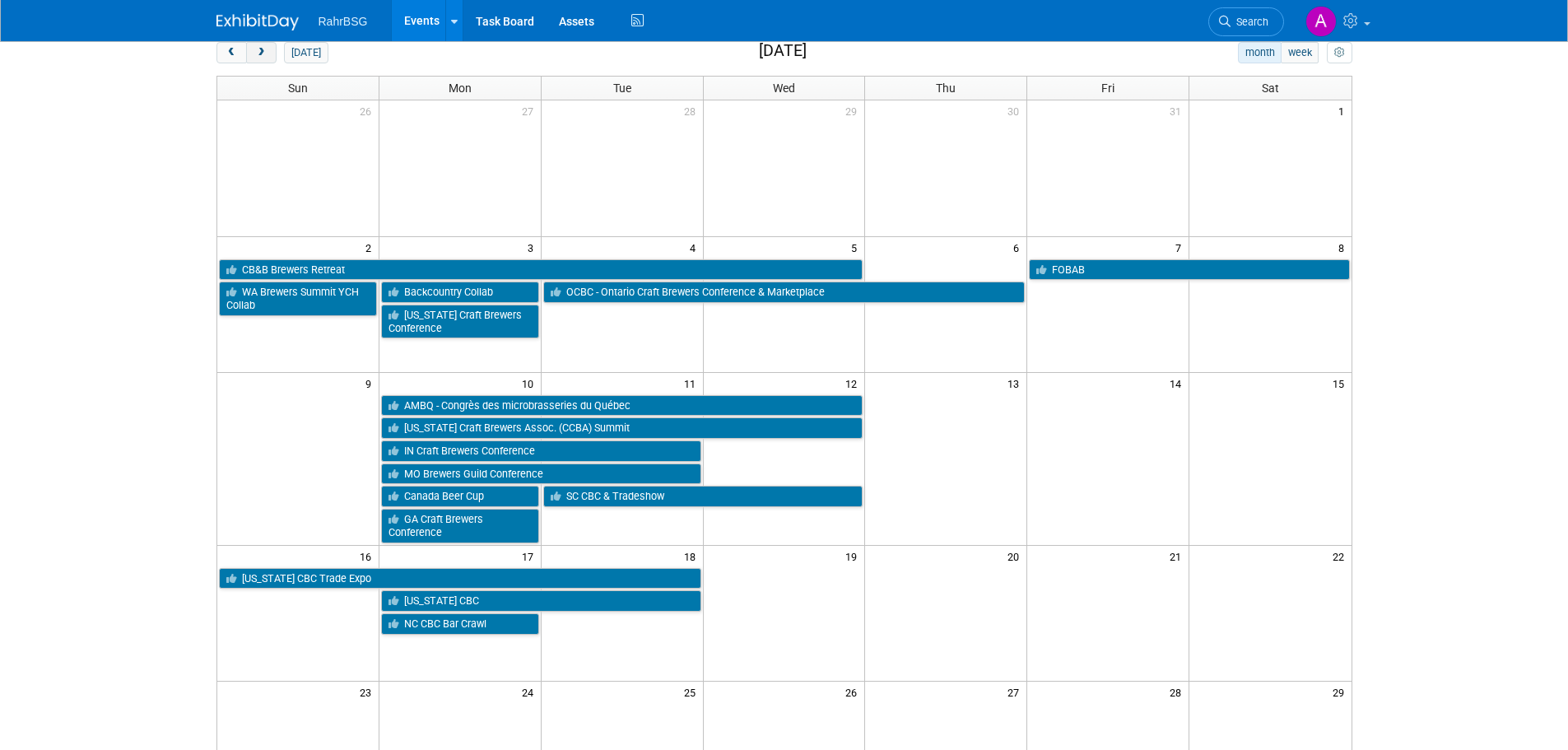
click at [258, 54] on span "next" at bounding box center [261, 53] width 13 height 11
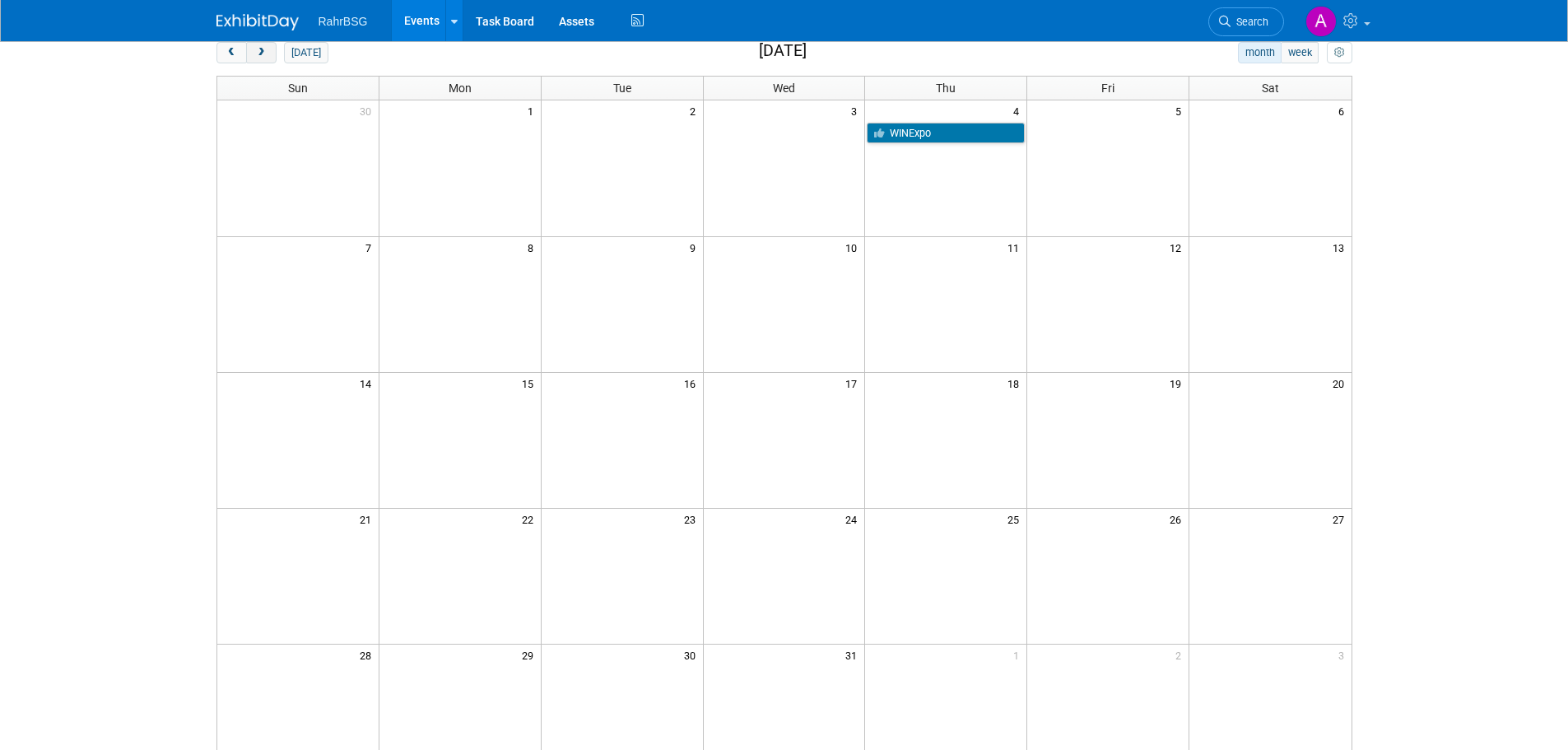
click at [258, 54] on span "next" at bounding box center [261, 53] width 13 height 11
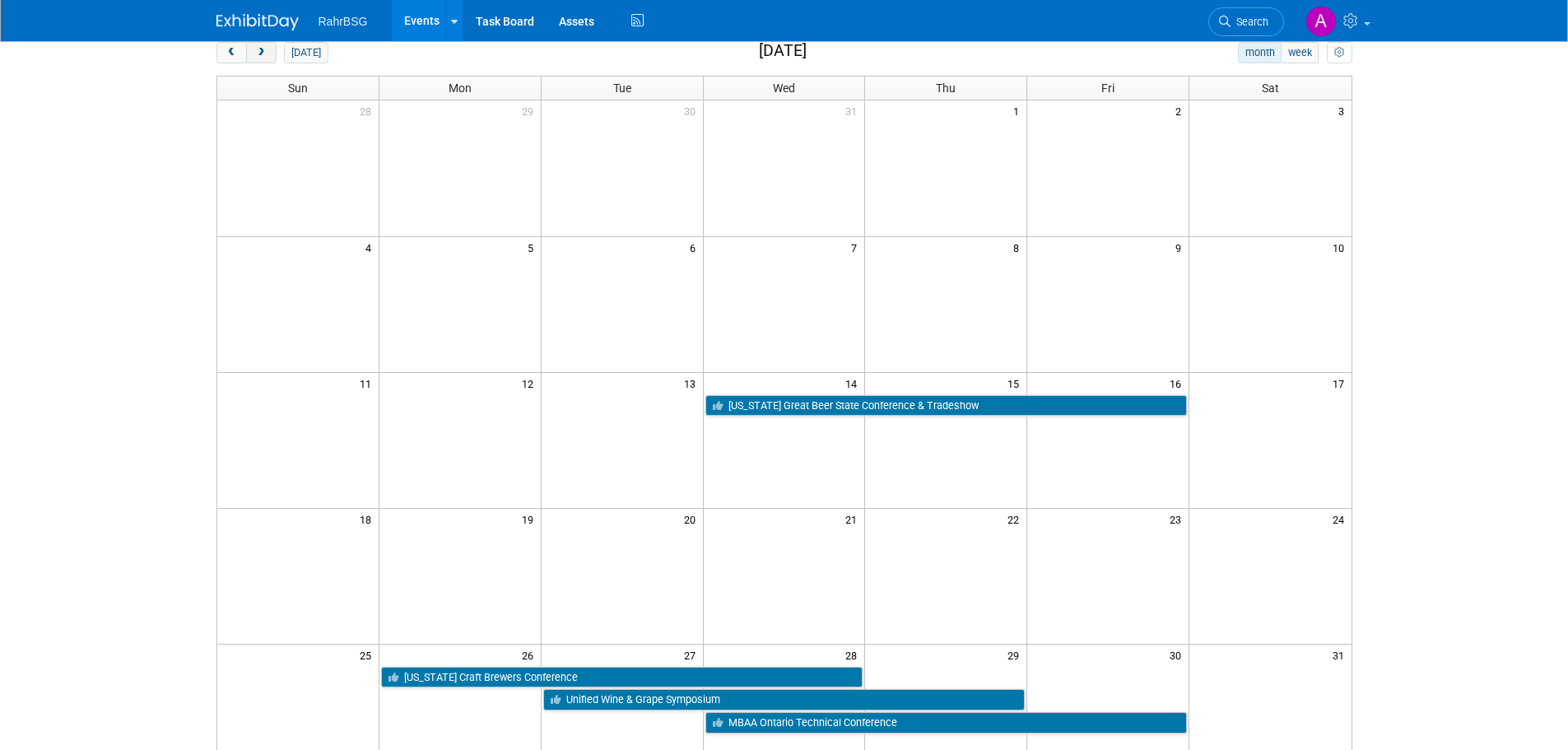
click at [258, 54] on span "next" at bounding box center [261, 53] width 13 height 11
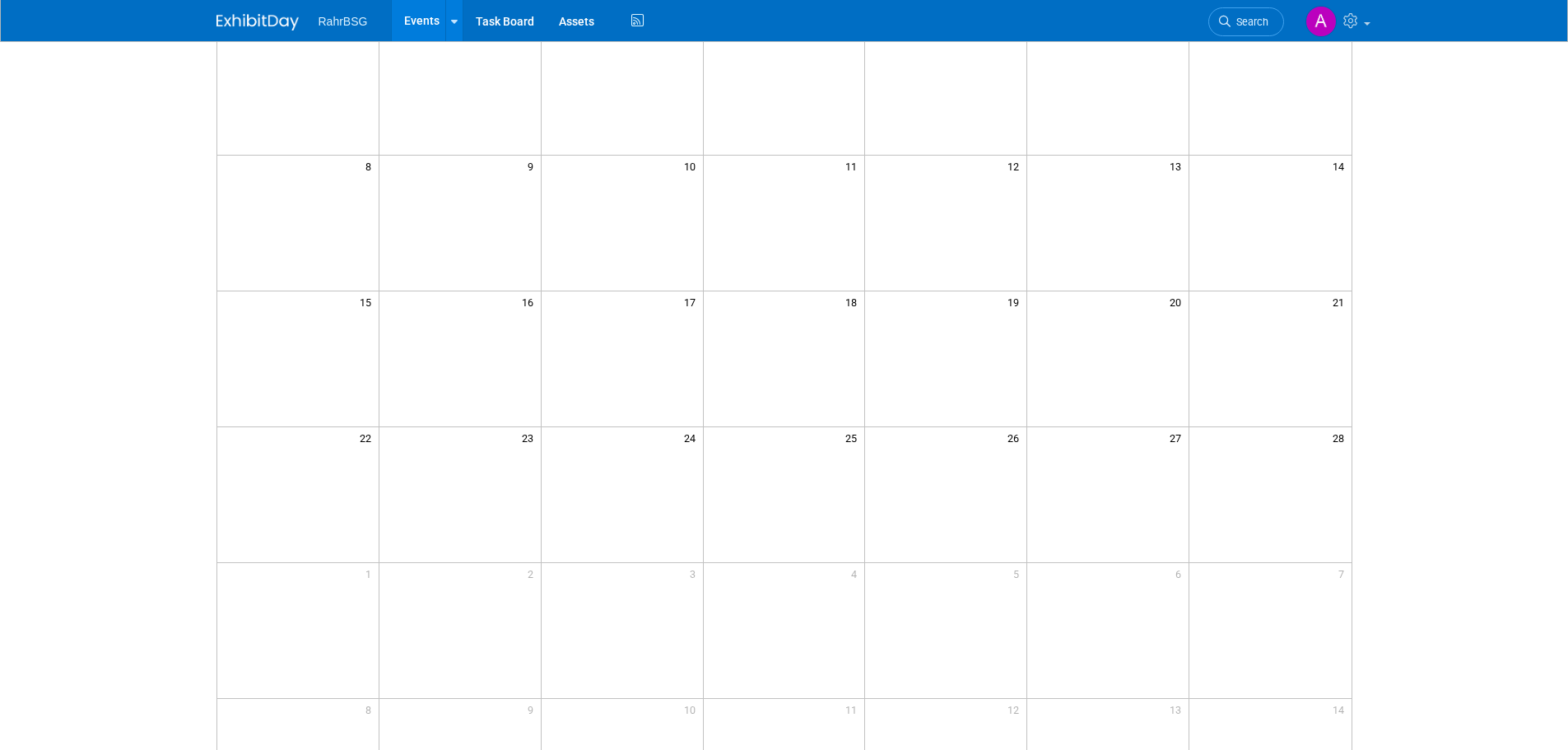
scroll to position [0, 0]
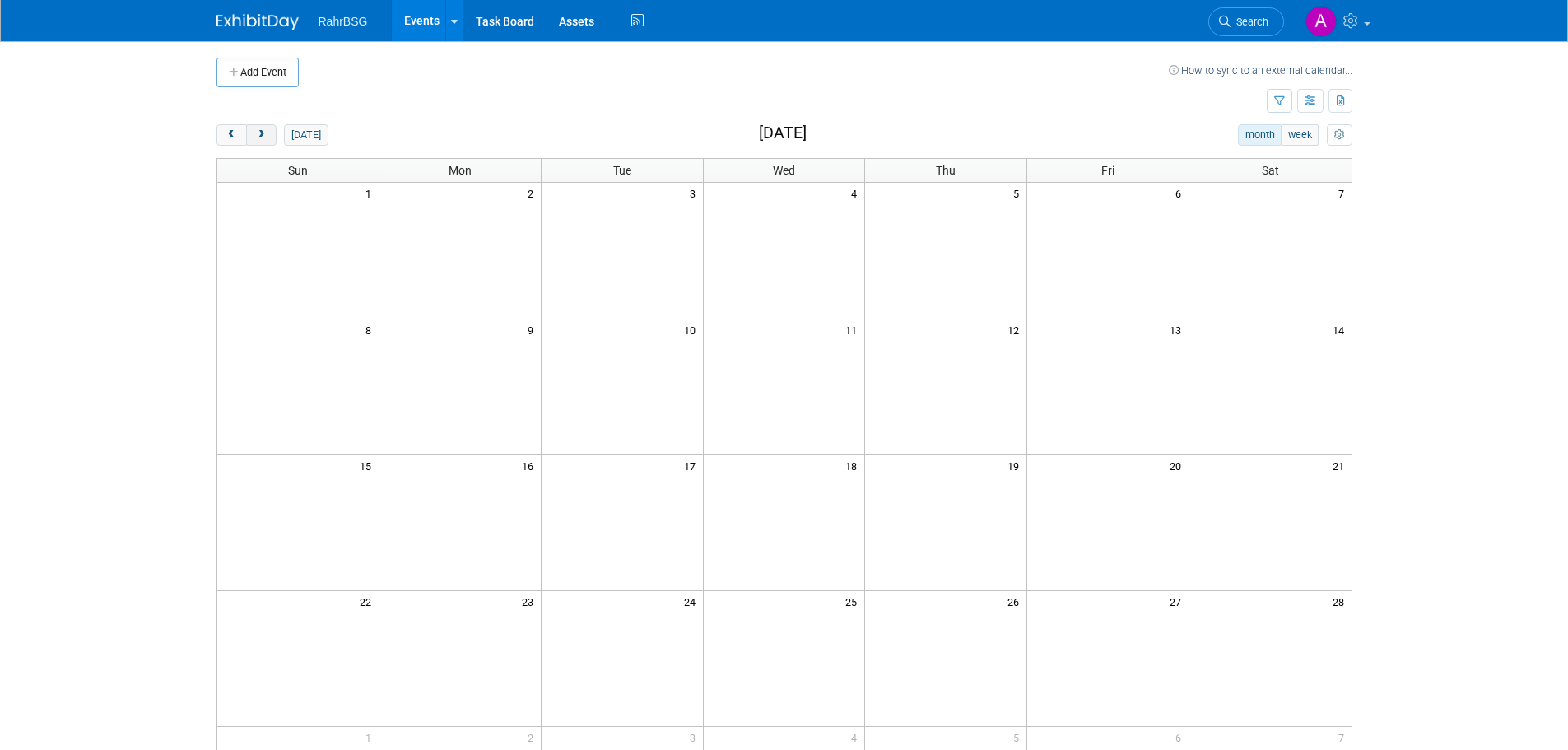
click at [272, 141] on button "next" at bounding box center [261, 135] width 30 height 21
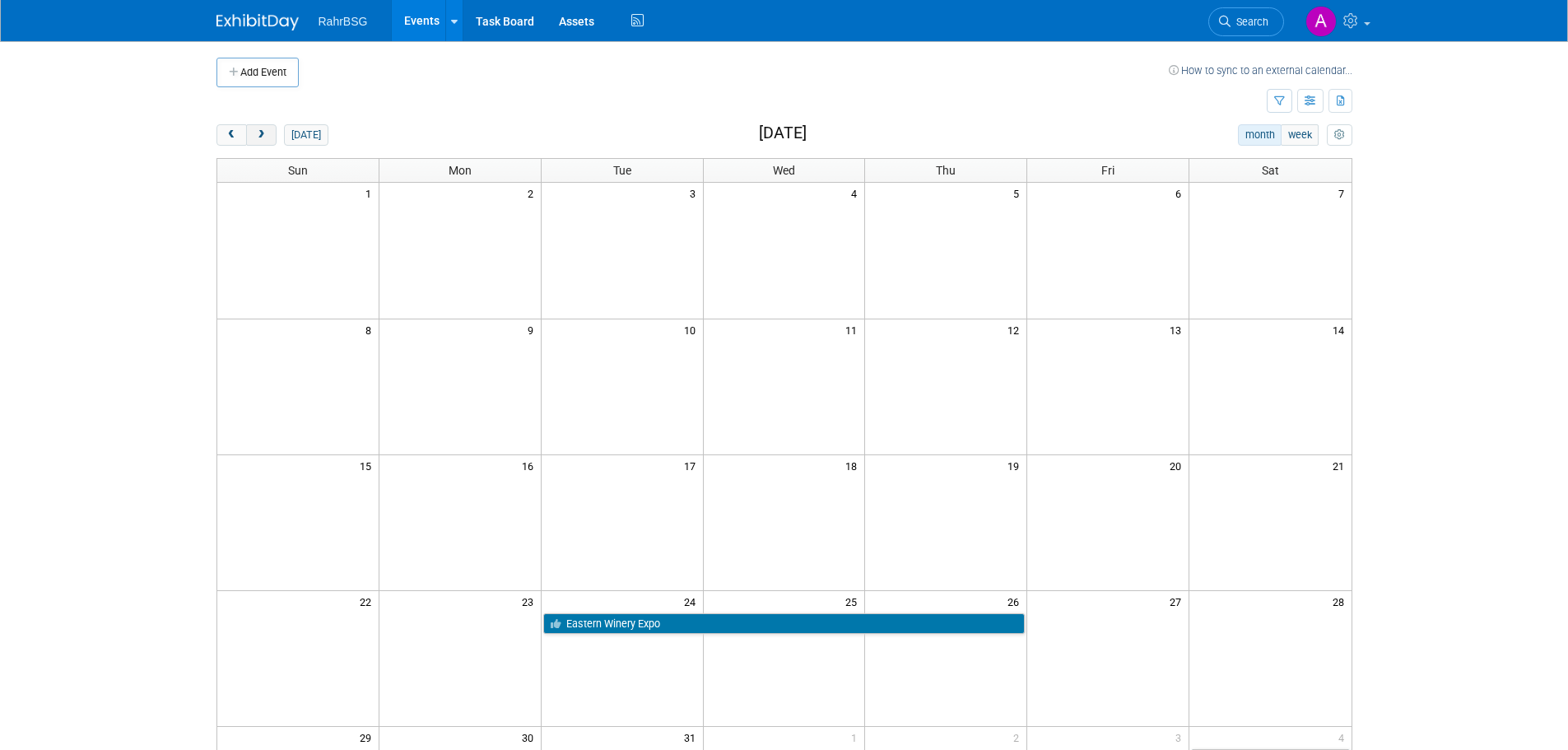
click at [265, 142] on button "next" at bounding box center [261, 135] width 30 height 21
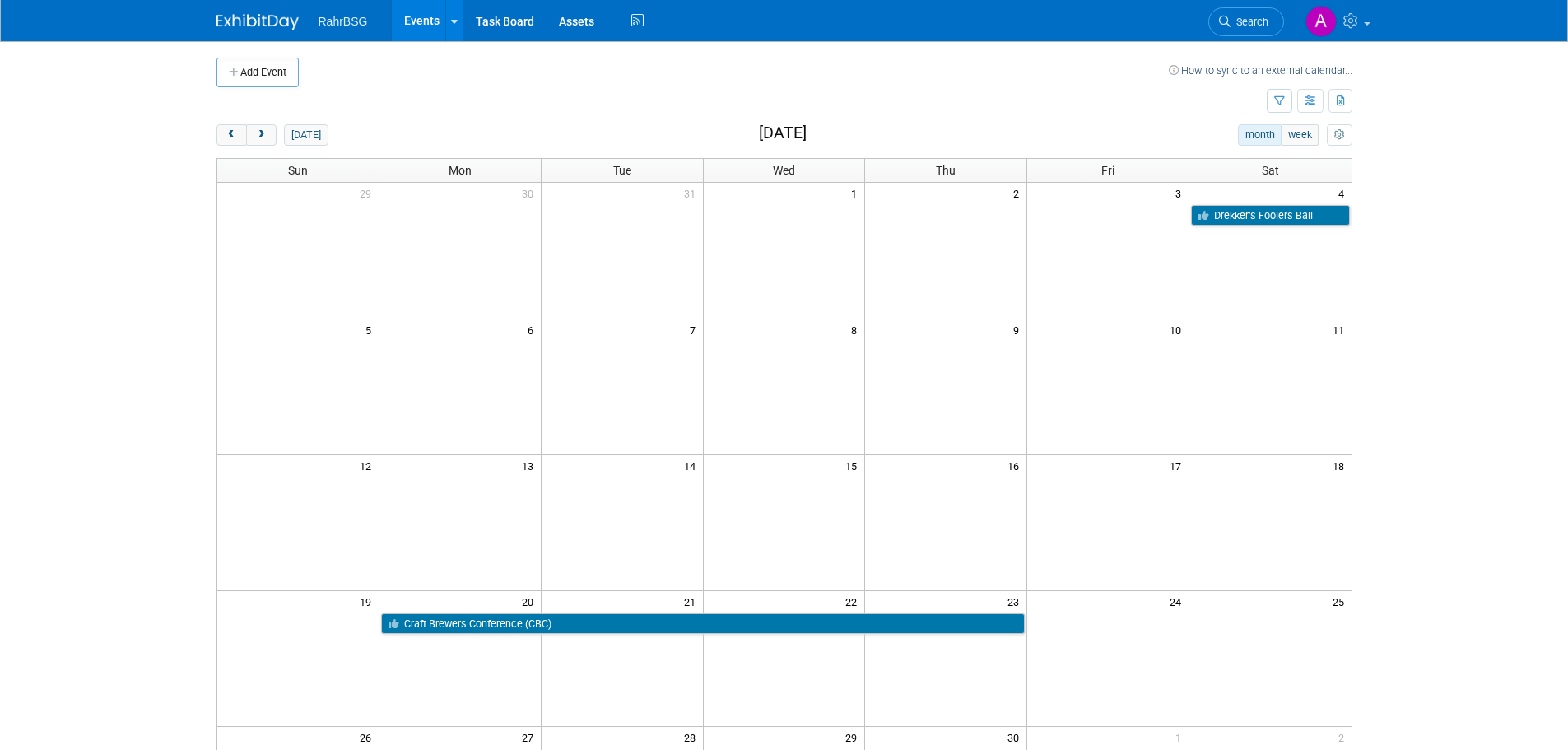
click at [645, 136] on div "today month week April 2026" at bounding box center [784, 135] width 1136 height 22
click at [242, 28] on img at bounding box center [258, 21] width 82 height 17
click at [301, 138] on button "[DATE]" at bounding box center [305, 135] width 44 height 21
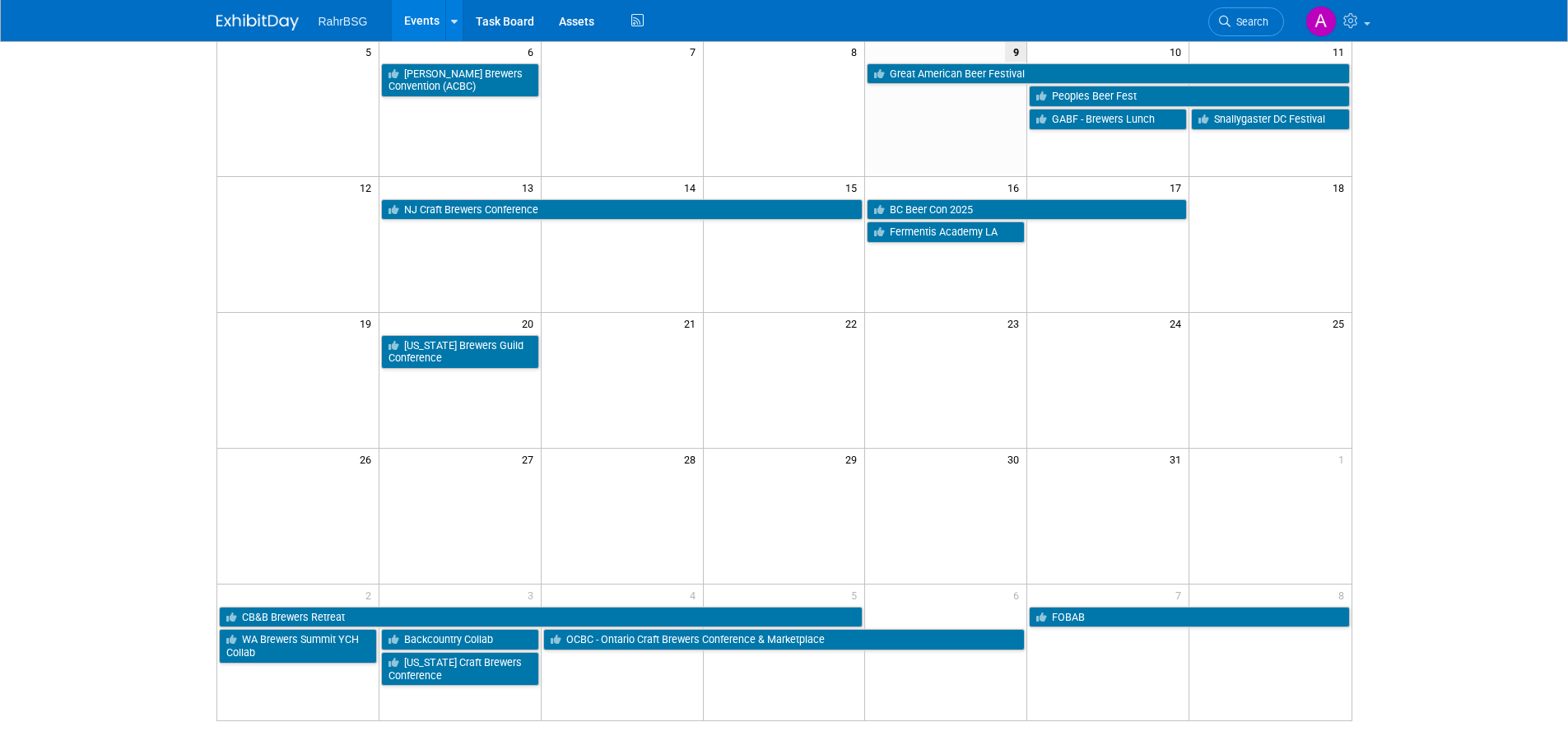
scroll to position [329, 0]
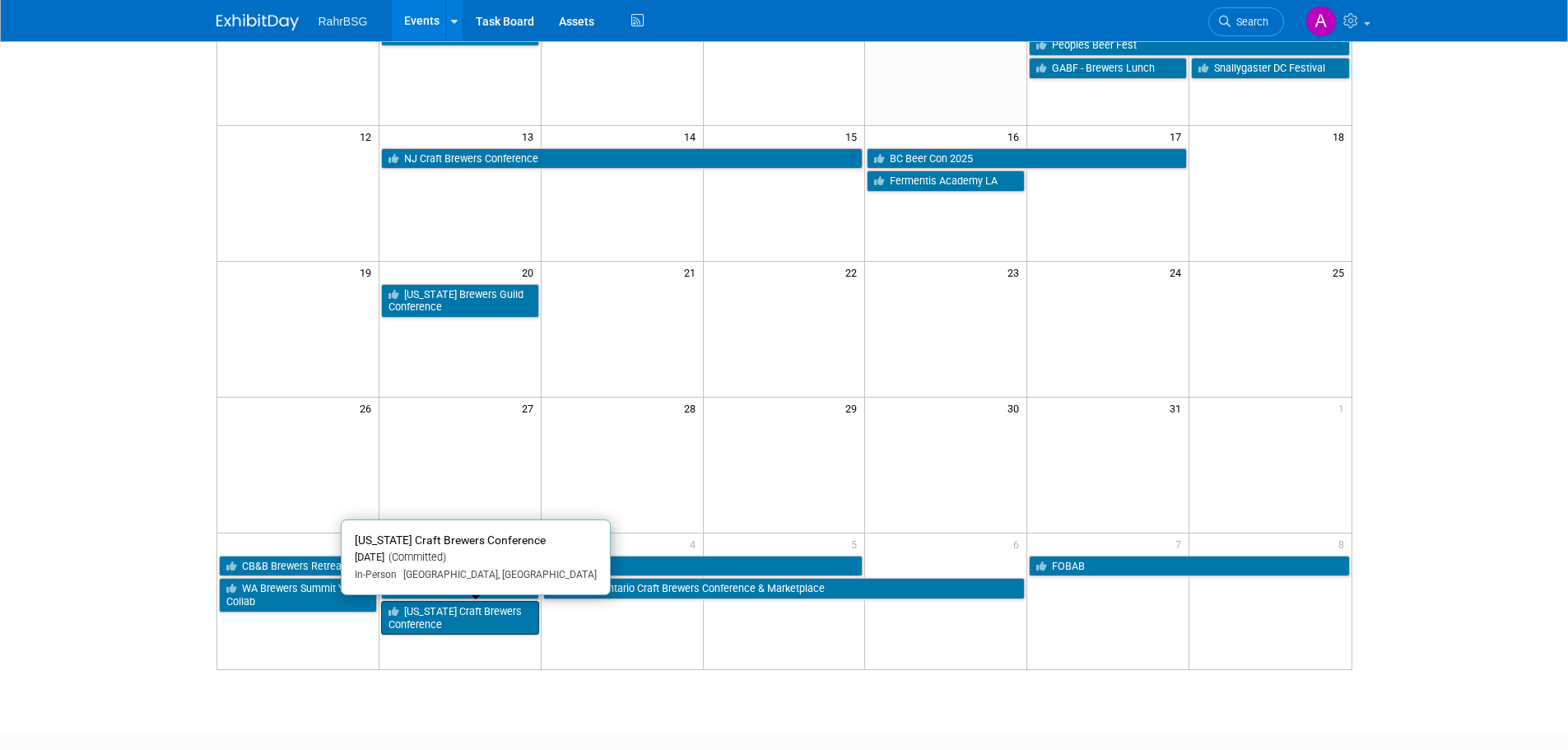
click at [464, 613] on link "[US_STATE] Craft Brewers Conference" at bounding box center [461, 617] width 158 height 34
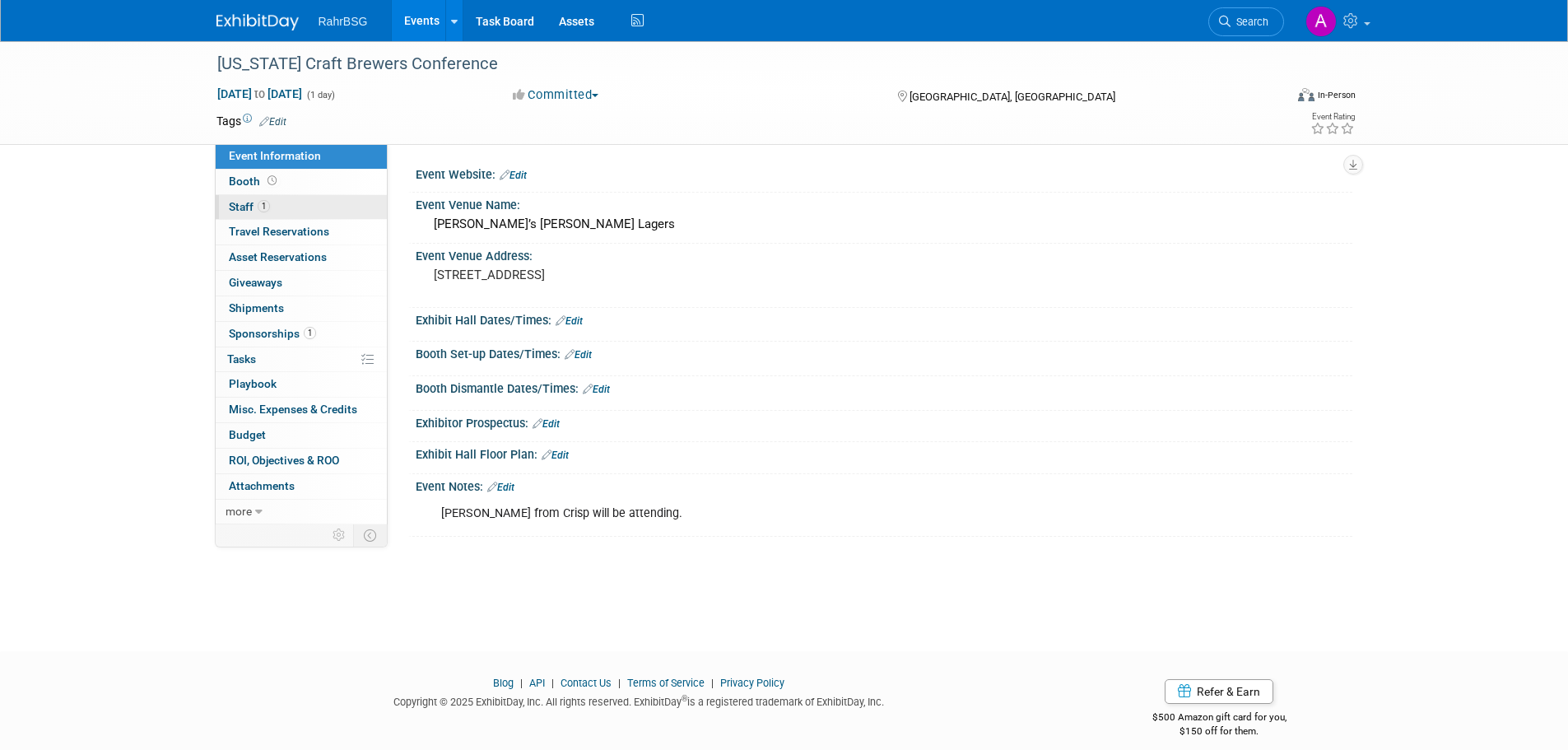
click at [237, 199] on link "1 Staff 1" at bounding box center [301, 207] width 171 height 24
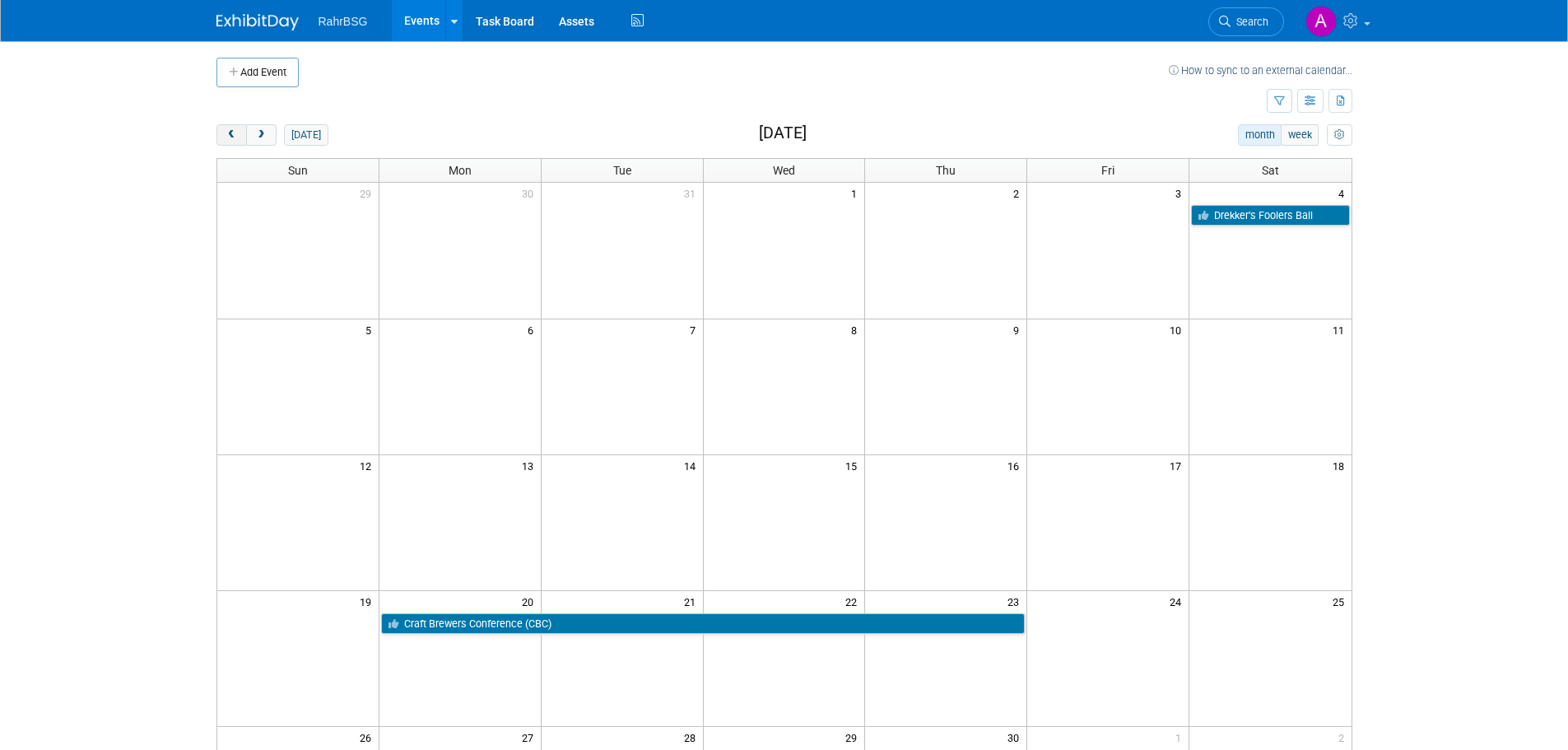
click at [233, 137] on span "prev" at bounding box center [231, 135] width 13 height 11
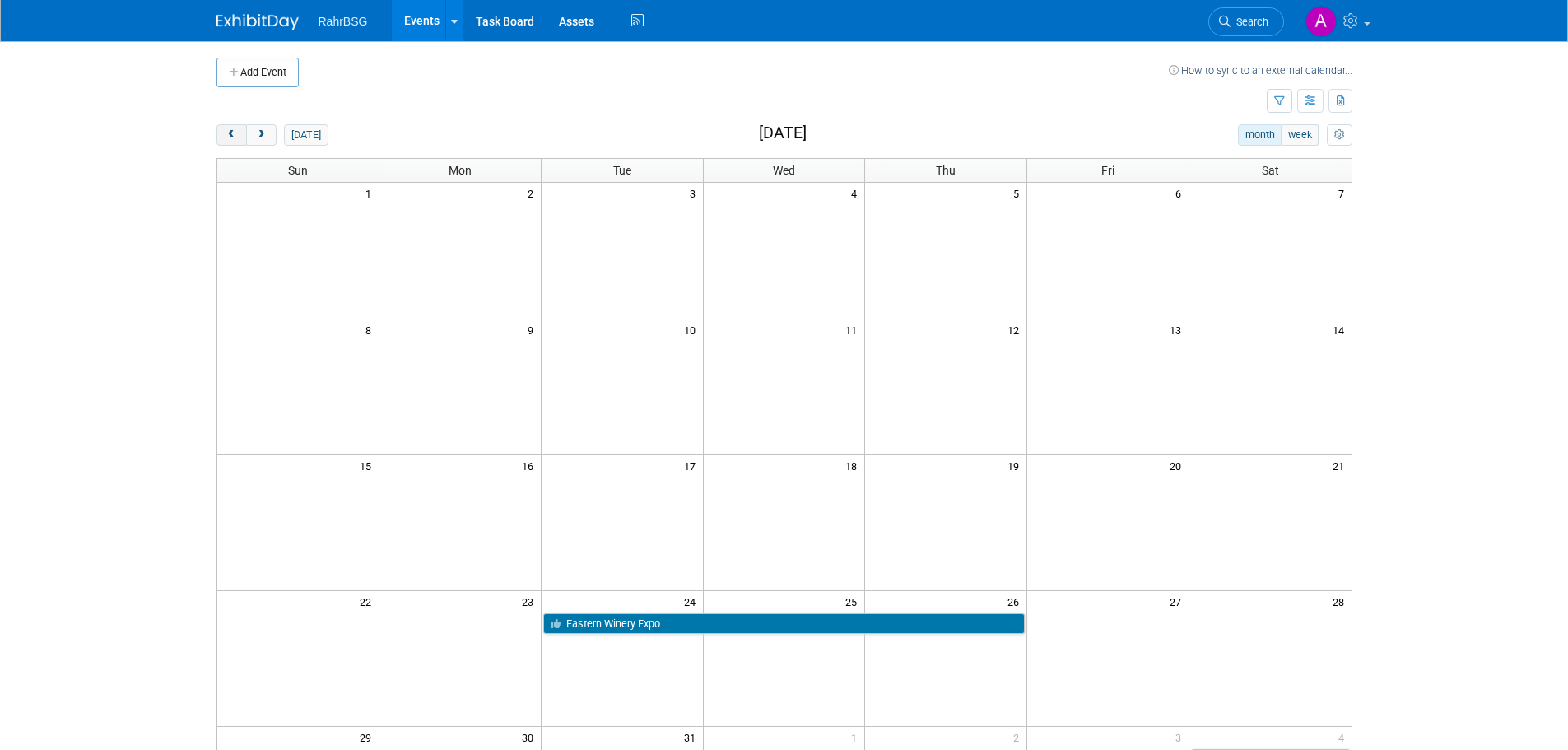
click at [233, 137] on span "prev" at bounding box center [231, 135] width 13 height 11
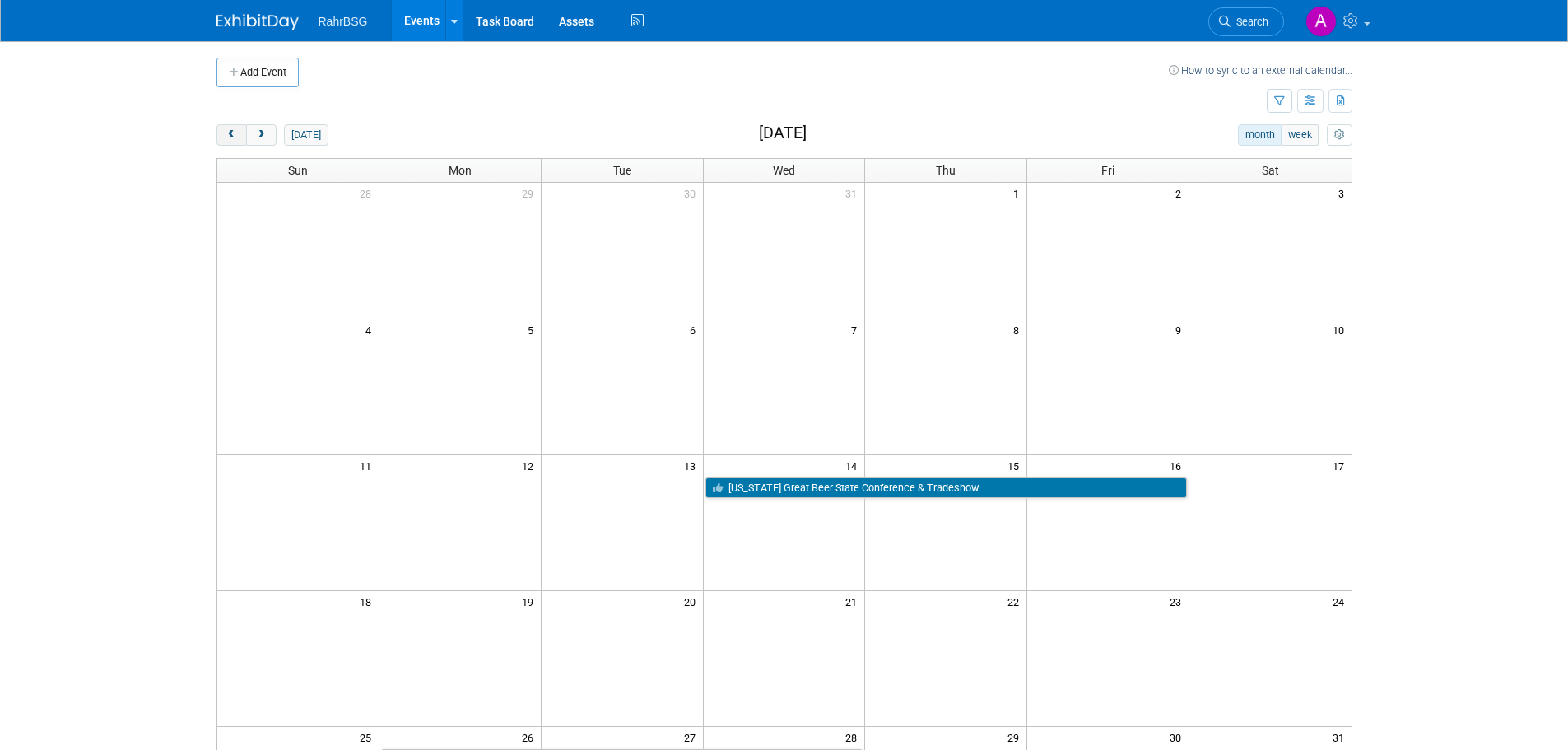
click at [233, 137] on span "prev" at bounding box center [231, 135] width 13 height 11
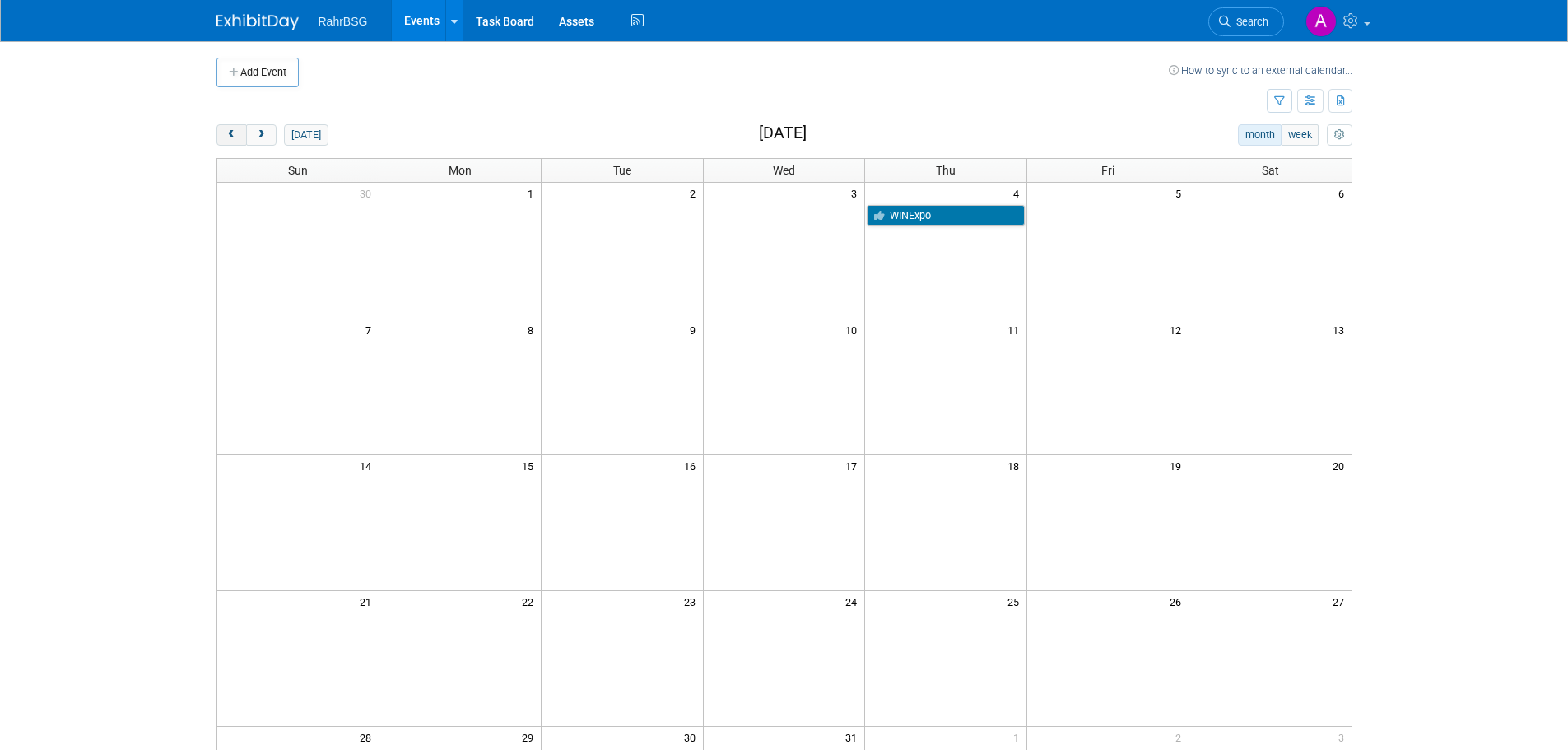
click at [233, 137] on span "prev" at bounding box center [231, 135] width 13 height 11
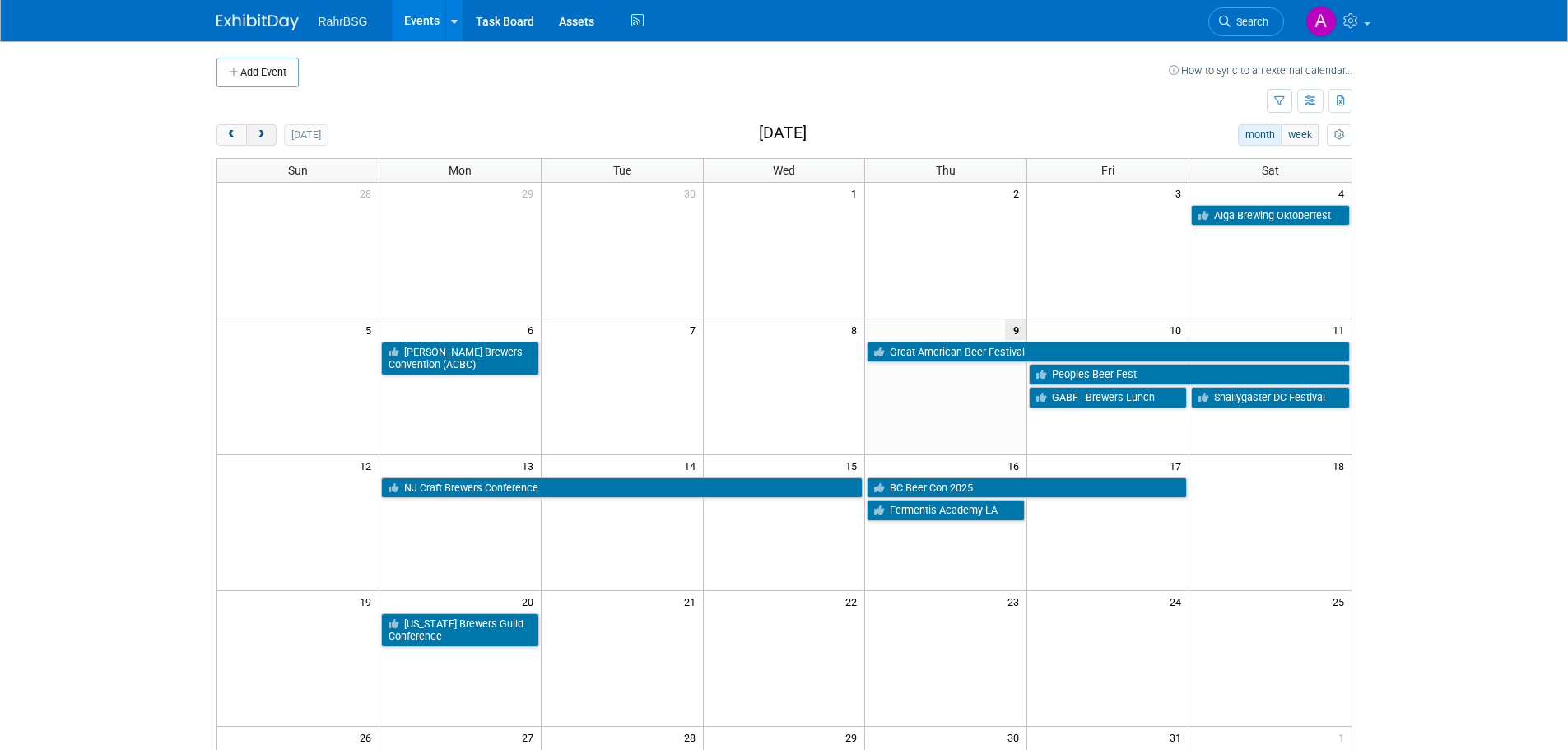
click at [262, 138] on span "next" at bounding box center [261, 135] width 13 height 11
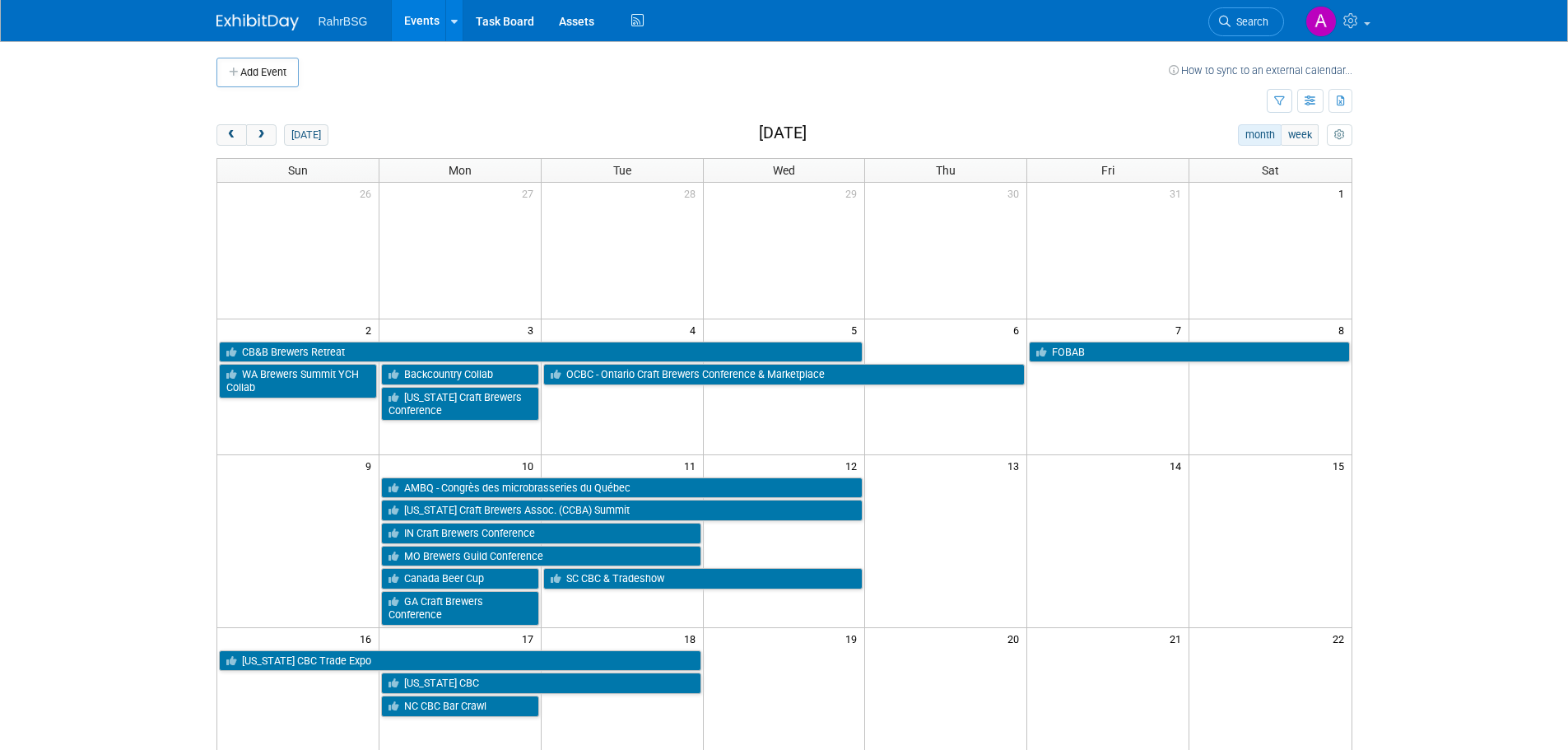
click at [267, 514] on td at bounding box center [299, 551] width 162 height 150
click at [125, 381] on body "RahrBSG Events Add Event Bulk Upload Events Shareable Event Boards Recently Vie…" at bounding box center [784, 375] width 1568 height 750
click at [475, 443] on td at bounding box center [460, 385] width 162 height 136
click at [313, 515] on td at bounding box center [299, 551] width 162 height 150
click at [180, 454] on body "RahrBSG Events Add Event Bulk Upload Events Shareable Event Boards Recently Vie…" at bounding box center [784, 375] width 1568 height 750
